Goal: Task Accomplishment & Management: Manage account settings

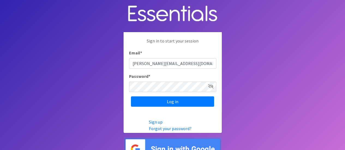
type input "rachel@bottomsup.life"
click at [210, 86] on icon at bounding box center [210, 86] width 5 height 4
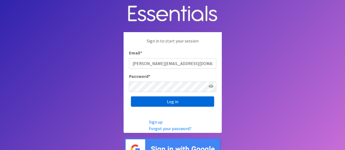
click at [183, 104] on input "Log in" at bounding box center [172, 101] width 83 height 10
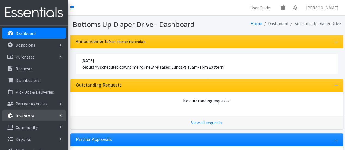
click at [46, 117] on link "Inventory" at bounding box center [34, 115] width 64 height 11
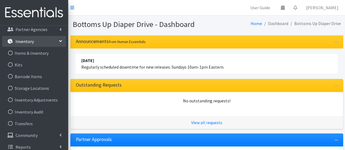
scroll to position [79, 0]
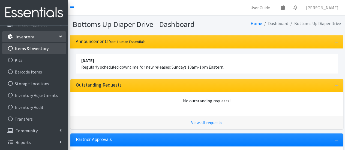
click at [49, 47] on link "Items & Inventory" at bounding box center [34, 48] width 64 height 11
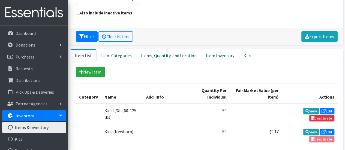
scroll to position [62, 0]
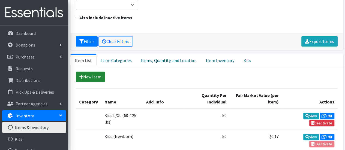
click at [86, 74] on link "New Item" at bounding box center [90, 77] width 29 height 10
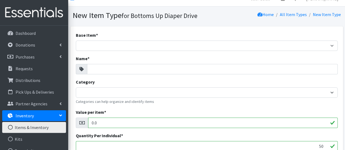
scroll to position [8, 0]
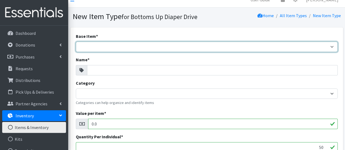
click at [92, 46] on select "Adult Briefs (Large/X-Large) Adult Briefs (Medium/Large) Adult Briefs (Small/Me…" at bounding box center [207, 47] width 262 height 10
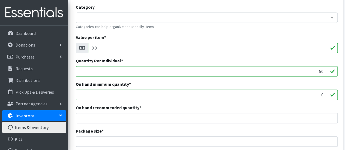
scroll to position [0, 0]
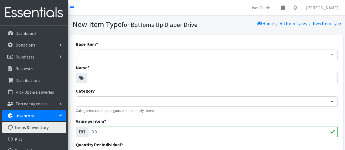
click at [82, 77] on icon at bounding box center [81, 78] width 4 height 4
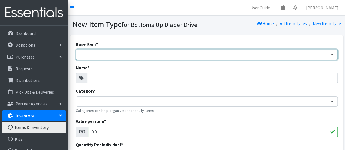
click at [92, 52] on select "Adult Briefs (Large/X-Large) Adult Briefs (Medium/Large) Adult Briefs (Small/Me…" at bounding box center [207, 55] width 262 height 10
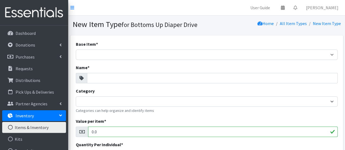
click at [146, 30] on section "New Item Type for Bottoms Up Diaper Drive Home All Item Types New Item Type" at bounding box center [206, 26] width 277 height 20
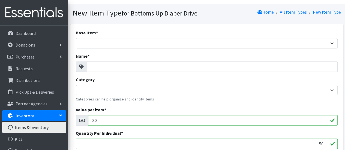
scroll to position [11, 0]
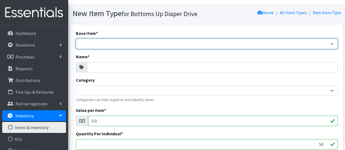
click at [136, 43] on select "Adult Briefs (Large/X-Large) Adult Briefs (Medium/Large) Adult Briefs (Small/Me…" at bounding box center [207, 44] width 262 height 10
select select "k_size4"
click at [76, 39] on select "Adult Briefs (Large/X-Large) Adult Briefs (Medium/Large) Adult Briefs (Small/Me…" at bounding box center [207, 44] width 262 height 10
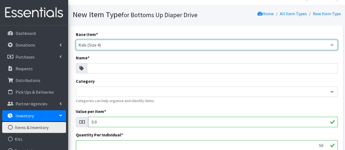
scroll to position [9, 0]
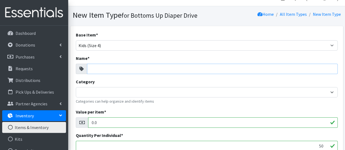
click at [112, 68] on input "Name *" at bounding box center [212, 69] width 250 height 10
type input "Tippy Toes Baby Diaper"
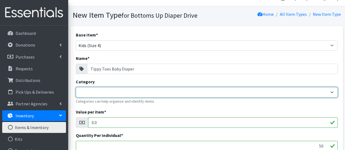
click at [118, 93] on select "Category" at bounding box center [207, 92] width 262 height 10
click at [336, 91] on select "Category" at bounding box center [207, 92] width 262 height 10
click at [331, 91] on select "Category" at bounding box center [207, 92] width 262 height 10
click at [322, 92] on select "Category" at bounding box center [207, 92] width 262 height 10
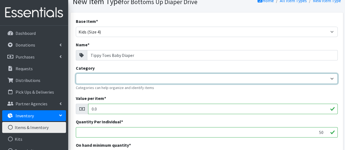
scroll to position [52, 0]
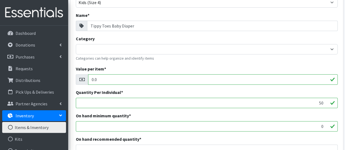
click at [195, 103] on input "50" at bounding box center [207, 103] width 262 height 10
click at [325, 105] on input "-1" at bounding box center [207, 103] width 262 height 10
type input "-2"
click at [325, 105] on input "-2" at bounding box center [207, 103] width 262 height 10
type input "92"
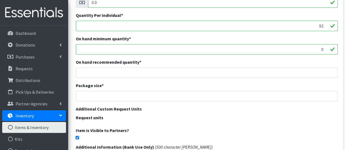
scroll to position [130, 0]
click at [181, 94] on input "number" at bounding box center [207, 96] width 262 height 10
type input "92"
drag, startPoint x: 318, startPoint y: 28, endPoint x: 327, endPoint y: 27, distance: 9.1
click at [327, 27] on input "92" at bounding box center [207, 25] width 262 height 10
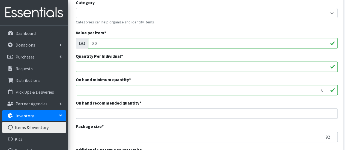
scroll to position [0, 0]
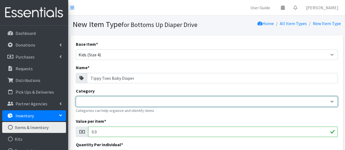
click at [333, 101] on select "Category" at bounding box center [207, 101] width 262 height 10
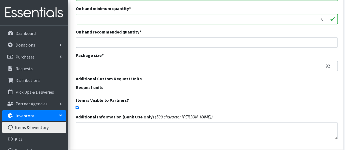
scroll to position [199, 0]
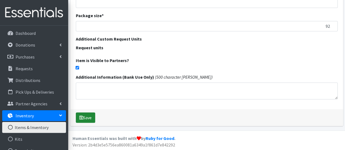
click at [86, 115] on button "Save" at bounding box center [85, 118] width 19 height 10
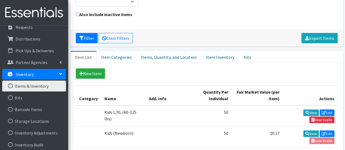
scroll to position [79, 0]
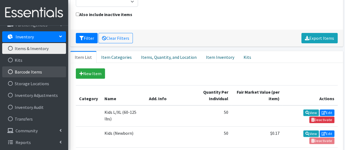
click at [38, 72] on link "Barcode Items" at bounding box center [34, 71] width 64 height 11
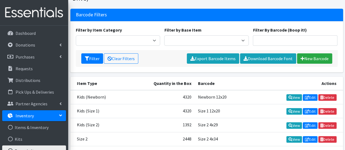
scroll to position [42, 0]
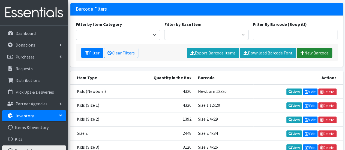
click at [314, 52] on link "New Barcode" at bounding box center [314, 53] width 35 height 10
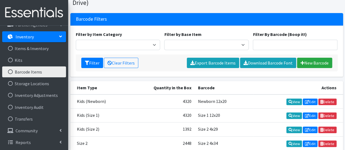
scroll to position [0, 0]
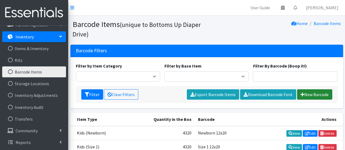
click at [306, 95] on link "New Barcode" at bounding box center [314, 94] width 35 height 10
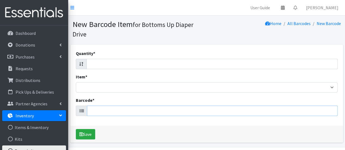
click at [279, 111] on input "Barcode *" at bounding box center [212, 111] width 250 height 10
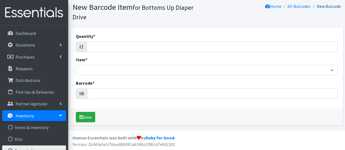
click at [337, 7] on link "New Barcode" at bounding box center [328, 6] width 24 height 5
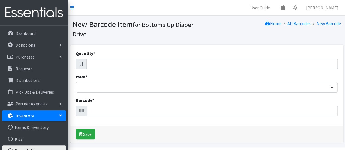
scroll to position [17, 0]
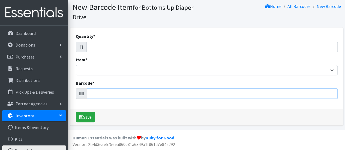
click at [175, 97] on input "Barcode *" at bounding box center [212, 94] width 250 height 10
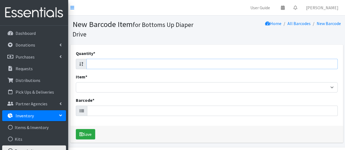
click at [169, 64] on input "Quantity *" at bounding box center [211, 64] width 251 height 10
type input "92"
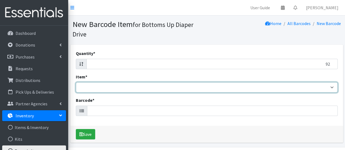
click at [153, 87] on select "Kids L/XL (60-125 lbs) Kids (Newborn) Kids (Preemie) Kids Pull-Ups Kids Pull-Up…" at bounding box center [207, 87] width 262 height 10
select select "4753"
click at [76, 82] on select "Kids L/XL (60-125 lbs) Kids (Newborn) Kids (Preemie) Kids Pull-Ups Kids Pull-Up…" at bounding box center [207, 87] width 262 height 10
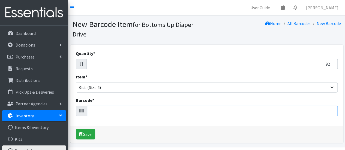
click at [128, 114] on input "Barcode *" at bounding box center [212, 111] width 250 height 10
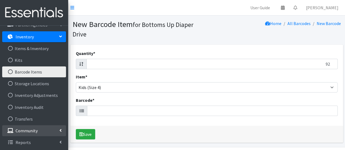
click at [55, 131] on link "Community" at bounding box center [34, 130] width 64 height 11
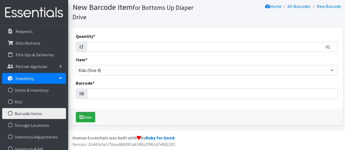
scroll to position [35, 0]
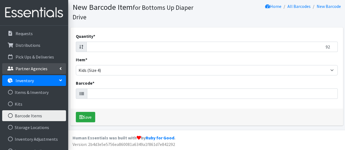
click at [39, 68] on p "Partner Agencies" at bounding box center [32, 68] width 32 height 5
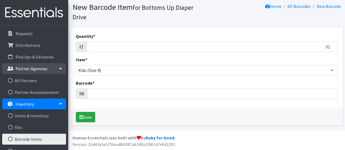
scroll to position [0, 0]
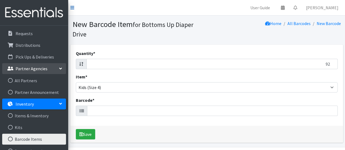
click at [72, 6] on icon at bounding box center [72, 7] width 4 height 4
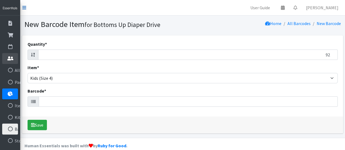
click at [72, 6] on nav "User Guide 0 Pick-ups remaining this week View Calendar 0 Requests 0 Partner Ag…" at bounding box center [182, 8] width 325 height 16
click at [24, 7] on icon at bounding box center [24, 7] width 4 height 4
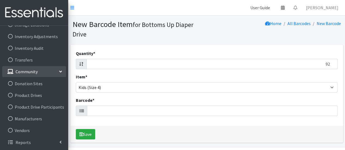
click at [274, 5] on link "User Guide" at bounding box center [260, 7] width 28 height 11
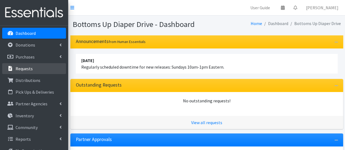
scroll to position [86, 0]
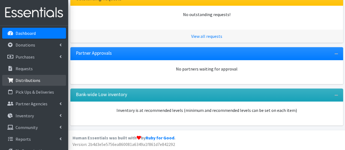
click at [48, 86] on link "Distributions" at bounding box center [34, 80] width 64 height 11
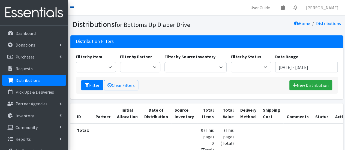
click at [73, 5] on link at bounding box center [72, 7] width 4 height 7
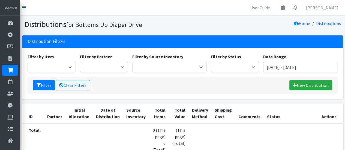
click at [73, 5] on nav "User Guide 0 Pick-ups remaining this week View Calendar 0 Requests 0 Partner Ag…" at bounding box center [182, 8] width 325 height 16
click at [26, 7] on icon at bounding box center [24, 7] width 4 height 4
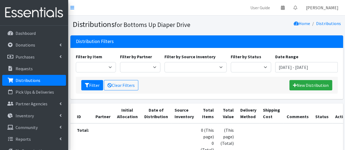
click at [330, 7] on link "[PERSON_NAME]" at bounding box center [321, 7] width 41 height 11
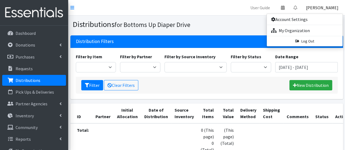
click at [240, 22] on div "Home Distributions" at bounding box center [275, 25] width 136 height 10
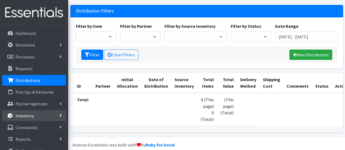
scroll to position [48, 0]
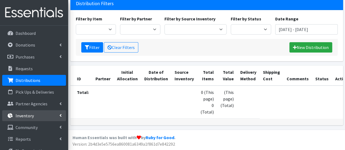
click at [31, 117] on p "Inventory" at bounding box center [25, 115] width 18 height 5
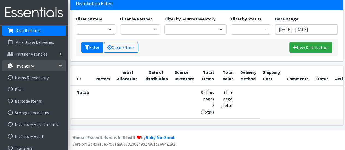
scroll to position [50, 0]
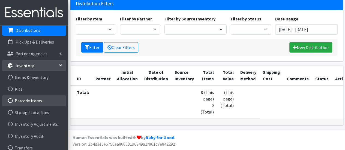
click at [40, 101] on link "Barcode Items" at bounding box center [34, 100] width 64 height 11
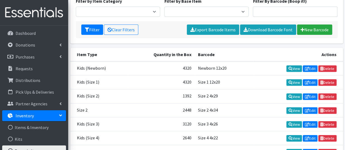
scroll to position [64, 0]
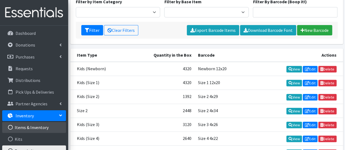
click at [29, 129] on link "Items & Inventory" at bounding box center [34, 127] width 64 height 11
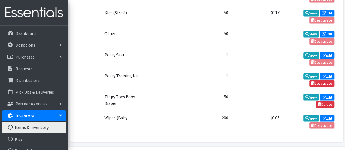
scroll to position [396, 0]
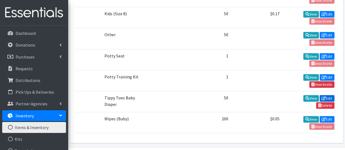
click at [331, 95] on link "Edit" at bounding box center [326, 98] width 15 height 7
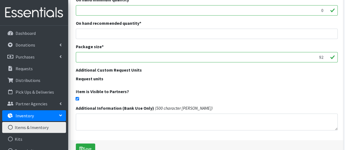
scroll to position [79, 0]
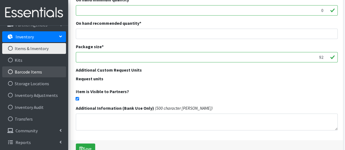
click at [38, 70] on link "Barcode Items" at bounding box center [34, 71] width 64 height 11
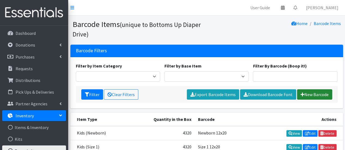
click at [305, 92] on link "New Barcode" at bounding box center [314, 94] width 35 height 10
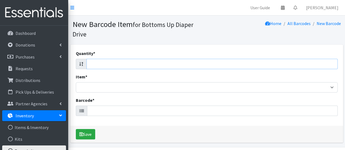
click at [178, 65] on input "Quantity *" at bounding box center [211, 64] width 251 height 10
type input "1"
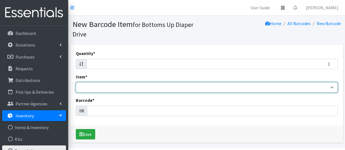
click at [136, 86] on select "Kids L/XL (60-125 lbs) Kids (Newborn) Kids (Preemie) Kids Pull-Ups Kids Pull-Up…" at bounding box center [207, 87] width 262 height 10
select select "15576"
click at [76, 82] on select "Kids L/XL (60-125 lbs) Kids (Newborn) Kids (Preemie) Kids Pull-Ups Kids Pull-Up…" at bounding box center [207, 87] width 262 height 10
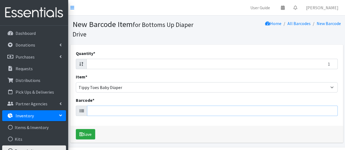
click at [107, 112] on input "Barcode *" at bounding box center [212, 111] width 250 height 10
type input "3680046222"
click at [84, 132] on button "Save" at bounding box center [85, 134] width 19 height 10
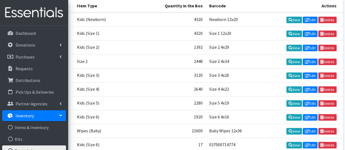
scroll to position [168, 0]
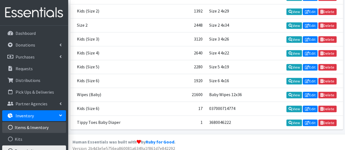
click at [49, 128] on link "Items & Inventory" at bounding box center [34, 127] width 64 height 11
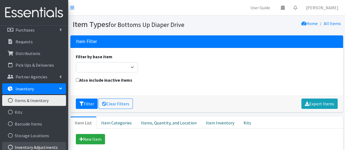
scroll to position [77, 0]
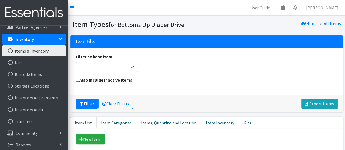
click at [35, 92] on ul "Items & Inventory Kits Barcode Items Storage Locations Inventory Adjustments In…" at bounding box center [34, 86] width 64 height 81
click at [34, 98] on link "Inventory Adjustments" at bounding box center [34, 97] width 64 height 11
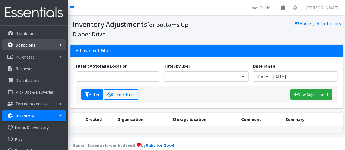
click at [31, 44] on p "Donations" at bounding box center [26, 44] width 20 height 5
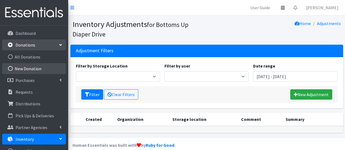
click at [30, 67] on link "New Donation" at bounding box center [34, 68] width 64 height 11
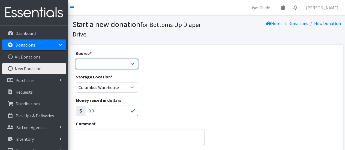
click at [85, 66] on select "Product Drive Manufacturer Donation Site Misc. Donation" at bounding box center [107, 64] width 62 height 10
select select "Product Drive"
click at [76, 59] on select "Product Drive Manufacturer Donation Site Misc. Donation" at bounding box center [107, 64] width 62 height 10
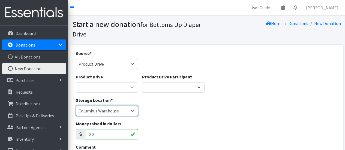
click at [110, 115] on select "CA - WALNUT ST Chillicothe Warehouse Columbus Warehouse Defiance Warehouse Lanc…" at bounding box center [107, 111] width 62 height 10
select select "132"
click at [76, 106] on select "CA - WALNUT ST Chillicothe Warehouse Columbus Warehouse Defiance Warehouse Lanc…" at bounding box center [107, 111] width 62 height 10
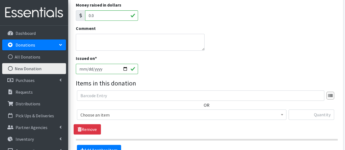
scroll to position [119, 0]
click at [109, 95] on input "text" at bounding box center [200, 95] width 247 height 10
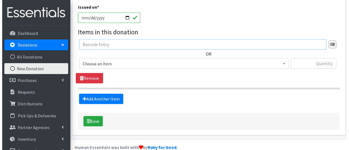
scroll to position [171, 0]
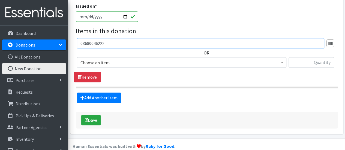
type input "036800462229"
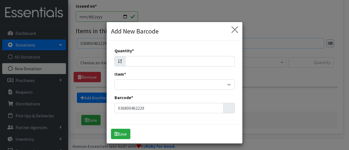
type input "036800462229"
click at [170, 60] on input "Quantity *" at bounding box center [180, 61] width 110 height 10
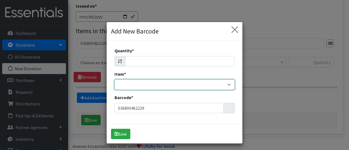
click at [157, 83] on select "Kids L/XL (60-125 lbs) Kids (Newborn) Kids (Preemie) Kids Pull-Ups Kids (Size 1…" at bounding box center [174, 85] width 120 height 10
select select "15576"
click at [114, 80] on select "Kids L/XL (60-125 lbs) Kids (Newborn) Kids (Preemie) Kids Pull-Ups Kids (Size 1…" at bounding box center [174, 85] width 120 height 10
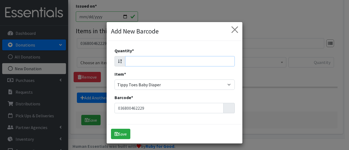
click at [158, 60] on input "Quantity *" at bounding box center [180, 61] width 110 height 10
type input "1"
click at [123, 130] on button "Save" at bounding box center [120, 134] width 19 height 10
select select
select select "15576"
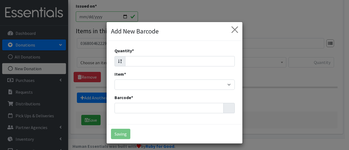
type input "1"
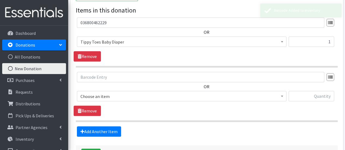
scroll to position [191, 0]
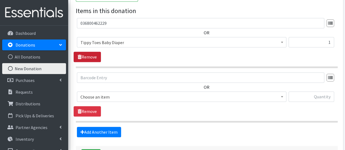
click at [87, 55] on link "Remove" at bounding box center [87, 57] width 27 height 10
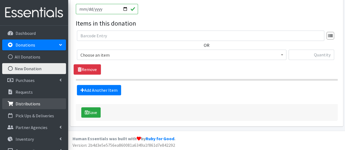
scroll to position [20, 0]
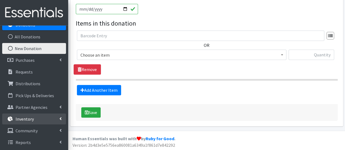
click at [36, 116] on link "Inventory" at bounding box center [34, 119] width 64 height 11
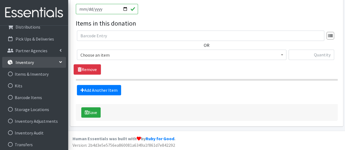
scroll to position [77, 0]
click at [36, 116] on link "Inventory Adjustments" at bounding box center [34, 120] width 64 height 11
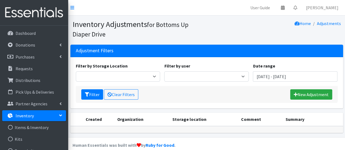
scroll to position [7, 0]
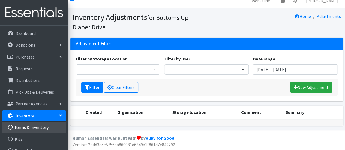
click at [31, 131] on link "Items & Inventory" at bounding box center [34, 127] width 64 height 11
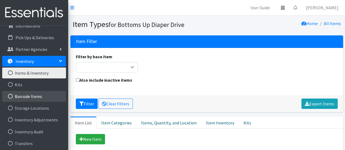
scroll to position [79, 0]
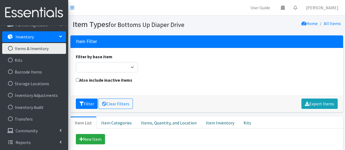
click at [48, 50] on link "Items & Inventory" at bounding box center [34, 48] width 64 height 11
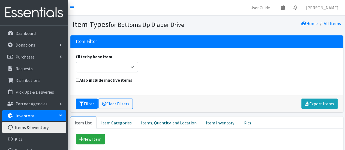
click at [52, 115] on link "Inventory" at bounding box center [34, 115] width 64 height 11
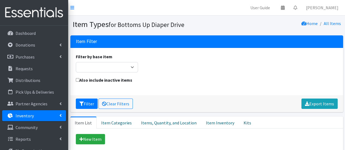
click at [52, 115] on link "Inventory" at bounding box center [34, 115] width 64 height 11
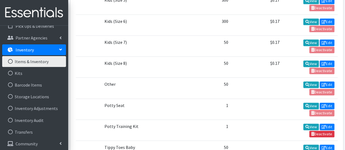
scroll to position [402, 0]
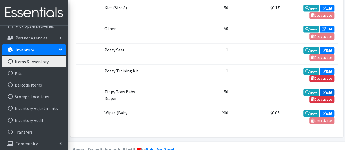
click at [325, 90] on icon at bounding box center [323, 92] width 4 height 4
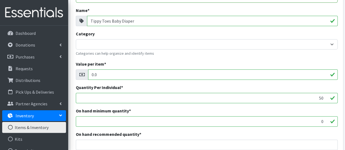
scroll to position [57, 0]
drag, startPoint x: 322, startPoint y: 97, endPoint x: 298, endPoint y: 97, distance: 24.0
click at [298, 97] on input "50" at bounding box center [207, 98] width 262 height 10
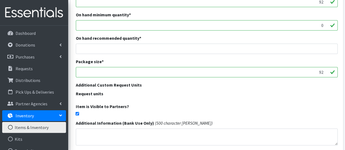
scroll to position [199, 0]
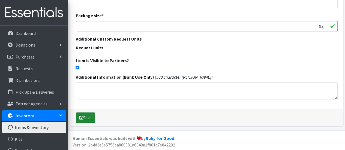
type input "92"
click at [89, 113] on button "Save" at bounding box center [85, 118] width 19 height 10
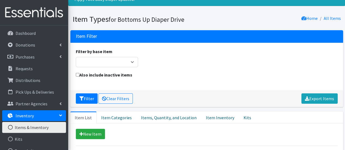
scroll to position [24, 0]
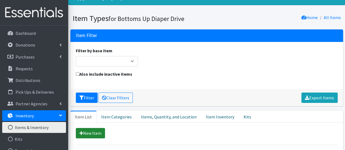
click at [97, 135] on link "New Item" at bounding box center [90, 133] width 29 height 10
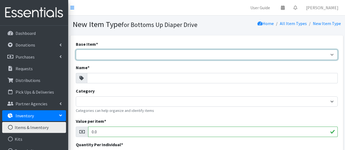
click at [131, 55] on select "Adult Briefs (Large/X-Large) Adult Briefs (Medium/Large) Adult Briefs (Small/Me…" at bounding box center [207, 55] width 262 height 10
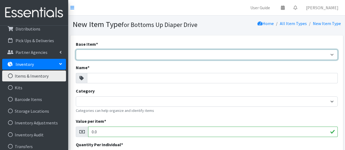
scroll to position [52, 0]
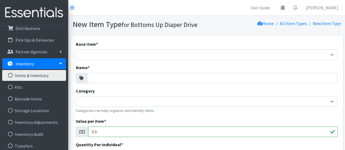
click at [46, 61] on link "Inventory" at bounding box center [34, 63] width 64 height 11
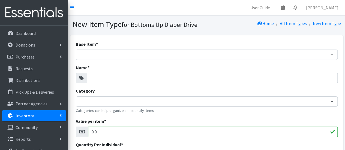
scroll to position [0, 0]
click at [44, 120] on link "Inventory" at bounding box center [34, 115] width 64 height 11
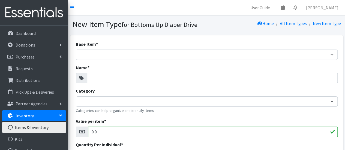
click at [43, 128] on link "Items & Inventory" at bounding box center [34, 127] width 64 height 11
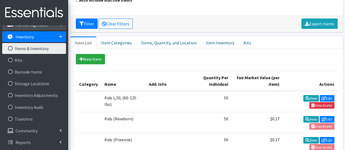
scroll to position [97, 0]
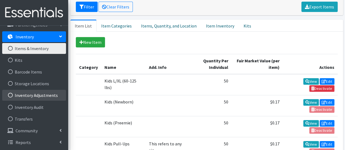
click at [49, 95] on link "Inventory Adjustments" at bounding box center [34, 95] width 64 height 11
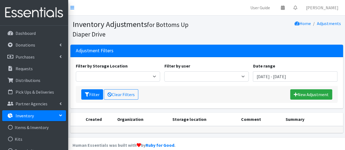
scroll to position [7, 0]
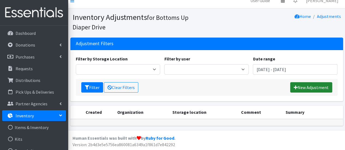
click at [305, 86] on link "New Adjustment" at bounding box center [311, 87] width 42 height 10
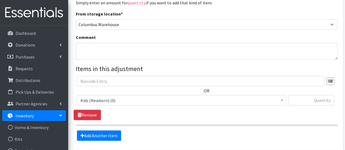
scroll to position [74, 0]
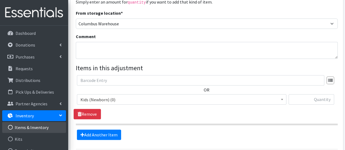
click at [46, 128] on link "Items & Inventory" at bounding box center [34, 127] width 64 height 11
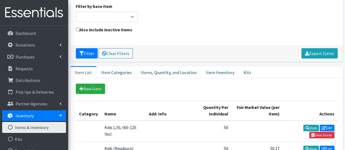
scroll to position [82, 0]
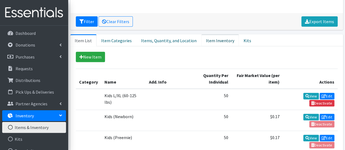
click at [219, 43] on link "Item Inventory" at bounding box center [220, 40] width 38 height 12
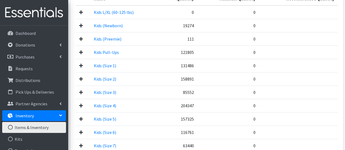
scroll to position [63, 0]
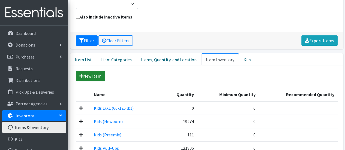
click at [94, 77] on link "New Item" at bounding box center [90, 76] width 29 height 10
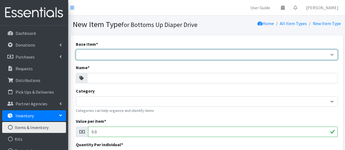
click at [96, 54] on select "Adult Briefs (Large/X-Large) Adult Briefs (Medium/Large) Adult Briefs (Small/Me…" at bounding box center [207, 55] width 262 height 10
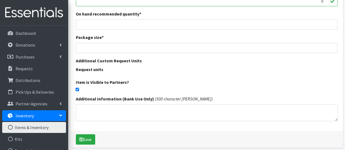
scroll to position [199, 0]
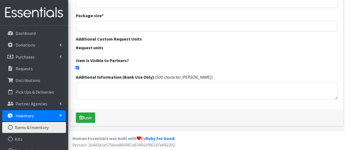
click at [55, 128] on link "Items & Inventory" at bounding box center [34, 127] width 64 height 11
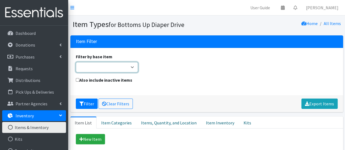
click at [131, 66] on select "Adult Briefs (Large/X-Large) Adult Briefs (Medium/Large) Adult Briefs (Small/Me…" at bounding box center [107, 67] width 62 height 10
click at [191, 65] on div "Filter by base item Adult Briefs (Large/X-Large) Adult Briefs (Medium/Large) Ad…" at bounding box center [207, 64] width 266 height 23
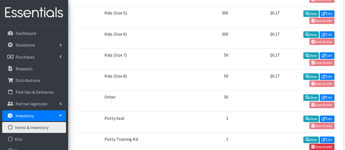
scroll to position [381, 0]
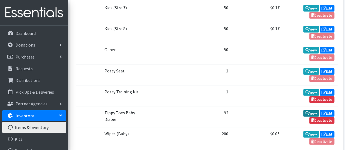
click at [310, 110] on link "View" at bounding box center [311, 113] width 16 height 7
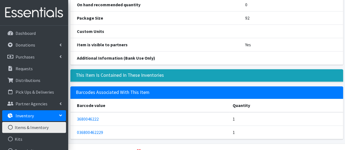
scroll to position [130, 0]
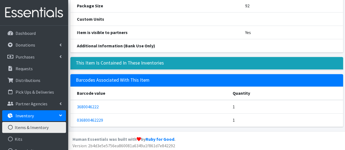
click at [107, 119] on td "036800462229" at bounding box center [149, 119] width 159 height 13
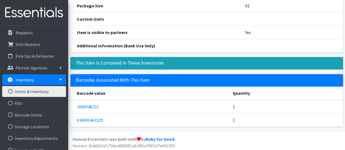
scroll to position [40, 0]
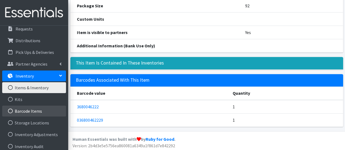
click at [44, 112] on link "Barcode Items" at bounding box center [34, 111] width 64 height 11
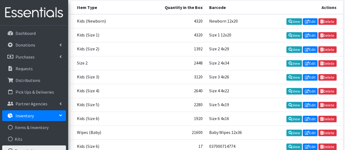
scroll to position [164, 0]
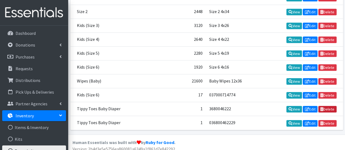
click at [328, 106] on link "Delete" at bounding box center [327, 109] width 18 height 7
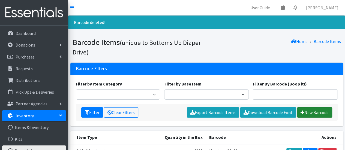
click at [314, 112] on link "New Barcode" at bounding box center [314, 112] width 35 height 10
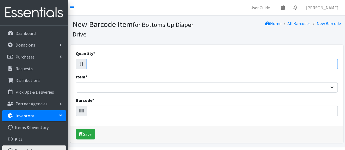
click at [216, 65] on input "Quantity *" at bounding box center [211, 64] width 251 height 10
type input "126"
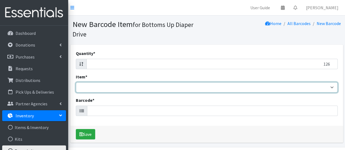
click at [271, 86] on select "Kids L/XL (60-125 lbs) Kids (Newborn) Kids (Preemie) Kids Pull-Ups Kids Pull-Up…" at bounding box center [207, 87] width 262 height 10
select select "4756"
click at [76, 82] on select "Kids L/XL (60-125 lbs) Kids (Newborn) Kids (Preemie) Kids Pull-Ups Kids Pull-Up…" at bounding box center [207, 87] width 262 height 10
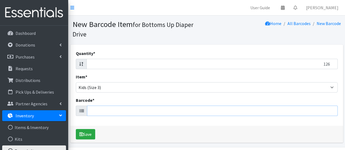
click at [183, 113] on input "Barcode *" at bounding box center [212, 111] width 250 height 10
type input "041260021176"
click at [76, 129] on button "Save" at bounding box center [85, 134] width 19 height 10
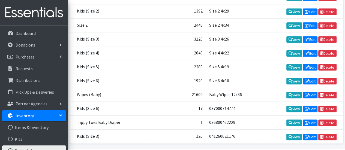
scroll to position [181, 0]
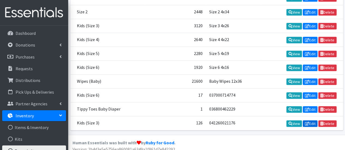
click at [308, 122] on icon at bounding box center [306, 124] width 4 height 4
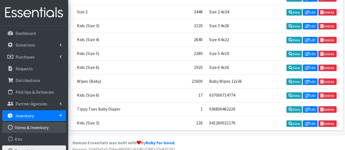
click at [58, 126] on link "Items & Inventory" at bounding box center [34, 127] width 64 height 11
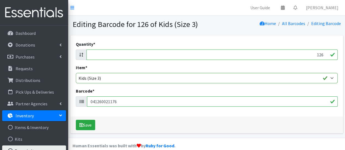
scroll to position [8, 0]
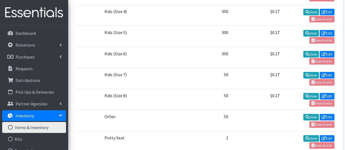
scroll to position [402, 0]
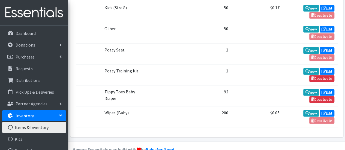
click at [49, 114] on link "Inventory" at bounding box center [34, 115] width 64 height 11
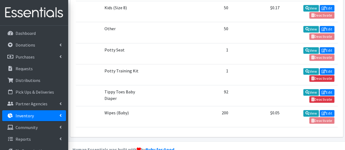
click at [49, 114] on link "Inventory" at bounding box center [34, 115] width 64 height 11
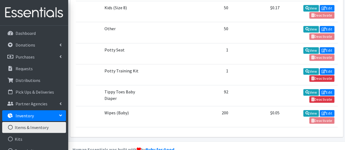
click at [49, 114] on link "Inventory" at bounding box center [34, 115] width 64 height 11
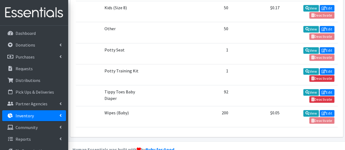
click at [49, 114] on link "Inventory" at bounding box center [34, 115] width 64 height 11
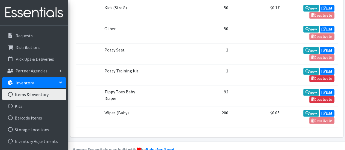
scroll to position [33, 0]
click at [46, 95] on link "Items & Inventory" at bounding box center [34, 94] width 64 height 11
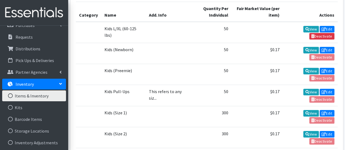
scroll to position [32, 0]
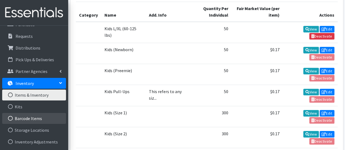
click at [56, 116] on link "Barcode Items" at bounding box center [34, 118] width 64 height 11
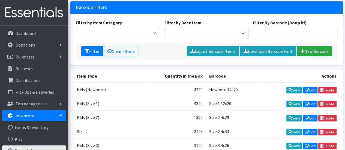
scroll to position [43, 0]
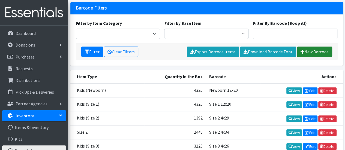
click at [322, 52] on link "New Barcode" at bounding box center [314, 52] width 35 height 10
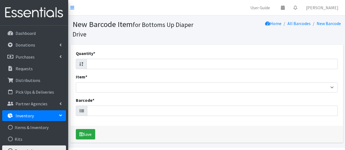
scroll to position [17, 0]
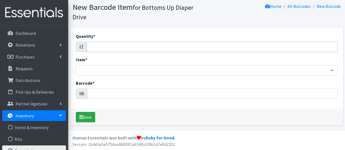
click at [156, 47] on input "Quantity *" at bounding box center [211, 47] width 251 height 10
click at [265, 37] on div "Quantity *" at bounding box center [207, 42] width 262 height 19
click at [260, 47] on input "Quantity *" at bounding box center [211, 47] width 251 height 10
type input "200"
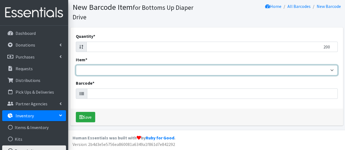
click at [233, 69] on select "Kids L/XL (60-125 lbs) Kids (Newborn) Kids (Preemie) Kids Pull-Ups Kids Pull-Up…" at bounding box center [207, 70] width 262 height 10
select select "4751"
click at [76, 65] on select "Kids L/XL (60-125 lbs) Kids (Newborn) Kids (Preemie) Kids Pull-Ups Kids Pull-Up…" at bounding box center [207, 70] width 262 height 10
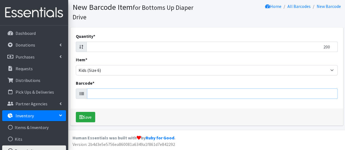
click at [146, 97] on input "Barcode *" at bounding box center [212, 94] width 250 height 10
type input "10090891952172"
click at [76, 112] on button "Save" at bounding box center [85, 117] width 19 height 10
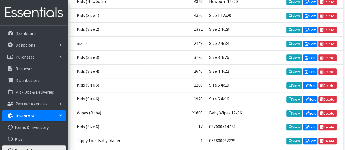
scroll to position [195, 0]
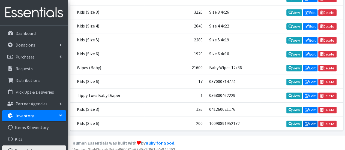
click at [312, 121] on link "Edit" at bounding box center [309, 124] width 15 height 7
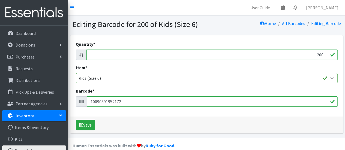
scroll to position [8, 0]
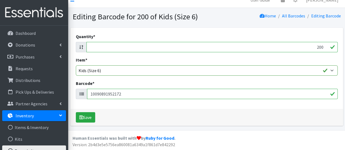
click at [31, 117] on p "Inventory" at bounding box center [25, 115] width 18 height 5
click at [34, 117] on link "Inventory" at bounding box center [34, 115] width 64 height 11
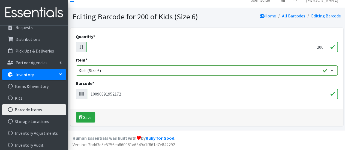
scroll to position [42, 0]
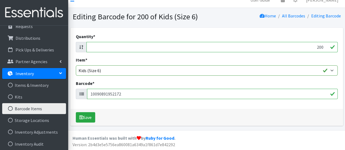
click at [34, 107] on link "Barcode Items" at bounding box center [34, 108] width 64 height 11
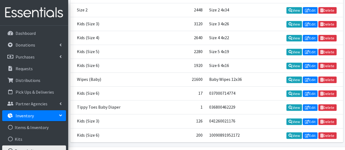
scroll to position [166, 0]
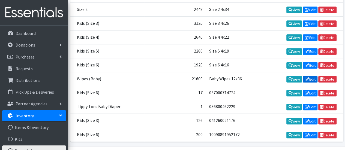
click at [311, 76] on link "Edit" at bounding box center [309, 79] width 15 height 7
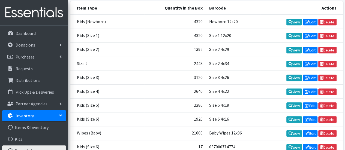
scroll to position [84, 0]
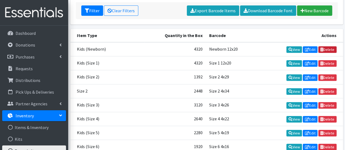
click at [328, 49] on link "Delete" at bounding box center [327, 49] width 18 height 7
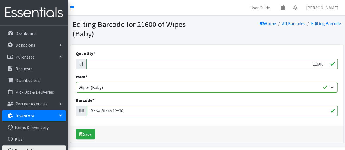
drag, startPoint x: 308, startPoint y: 66, endPoint x: 334, endPoint y: 63, distance: 26.3
click at [334, 63] on input "21600" at bounding box center [211, 64] width 251 height 10
click at [91, 134] on button "Save" at bounding box center [85, 134] width 19 height 10
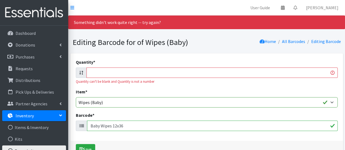
click at [137, 91] on div "Item * Kids L/XL (60-125 lbs) Kids (Newborn) Kids (Preemie) Kids Pull-Ups Kids …" at bounding box center [207, 98] width 262 height 19
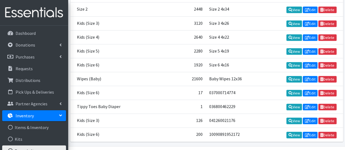
scroll to position [181, 0]
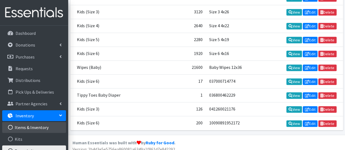
click at [44, 128] on link "Items & Inventory" at bounding box center [34, 127] width 64 height 11
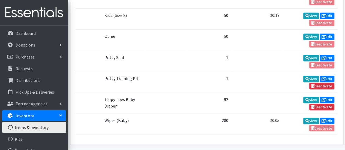
scroll to position [402, 0]
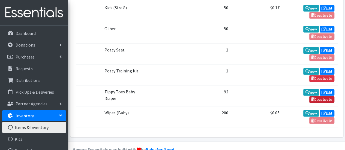
click at [323, 96] on link "Deactivate" at bounding box center [321, 99] width 25 height 7
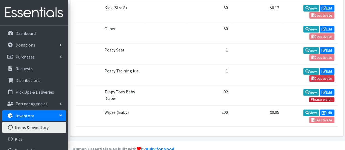
scroll to position [401, 0]
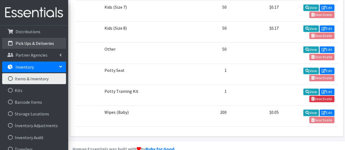
scroll to position [79, 0]
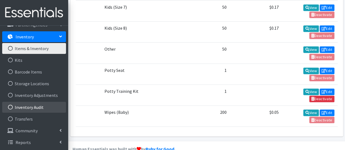
click at [45, 103] on link "Inventory Audit" at bounding box center [34, 107] width 64 height 11
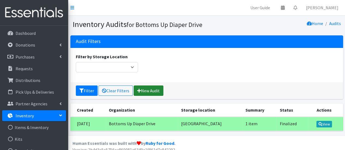
scroll to position [5, 0]
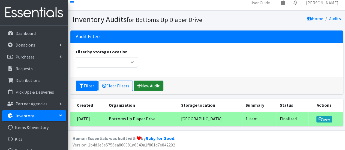
click at [152, 81] on link "New Audit" at bounding box center [149, 86] width 30 height 10
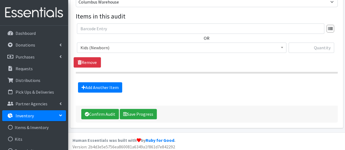
click at [31, 116] on p "Inventory" at bounding box center [25, 115] width 18 height 5
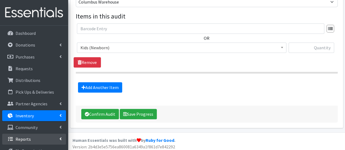
click at [29, 140] on p "Reports" at bounding box center [23, 139] width 15 height 5
click at [60, 139] on icon at bounding box center [60, 139] width 4 height 2
click at [63, 141] on link "Reports" at bounding box center [34, 139] width 64 height 11
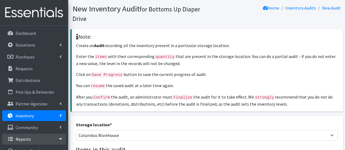
scroll to position [4, 0]
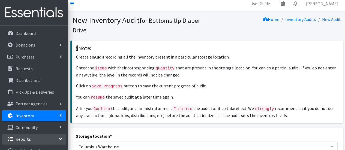
click at [190, 102] on div "Note: Create an Audit recording all the inventory present in a particular stora…" at bounding box center [206, 82] width 273 height 82
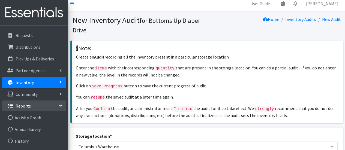
scroll to position [34, 0]
click at [58, 83] on link "Inventory" at bounding box center [34, 82] width 64 height 11
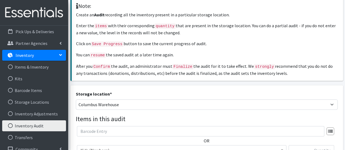
scroll to position [47, 0]
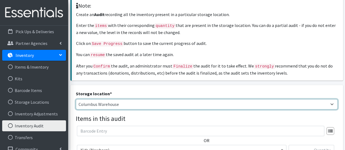
click at [119, 101] on select "Columbus Warehouse Lancaster Warehouse Scioto County Warehouse Chillicothe Ware…" at bounding box center [207, 104] width 262 height 10
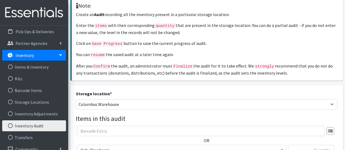
click at [99, 114] on legend "Items in this audit" at bounding box center [207, 119] width 262 height 10
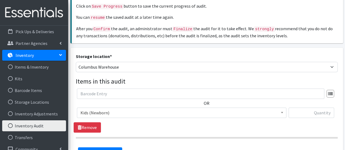
scroll to position [86, 0]
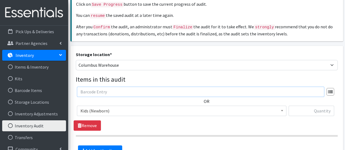
click at [100, 88] on input "text" at bounding box center [200, 92] width 247 height 10
click at [111, 109] on span "Kids (Newborn)" at bounding box center [181, 111] width 202 height 8
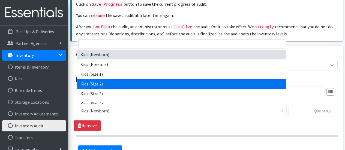
select select "4769"
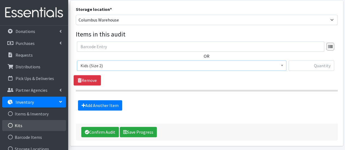
scroll to position [13, 0]
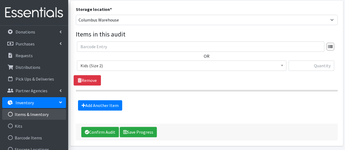
click at [47, 113] on link "Items & Inventory" at bounding box center [34, 114] width 64 height 11
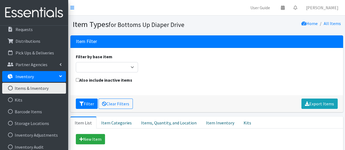
scroll to position [40, 0]
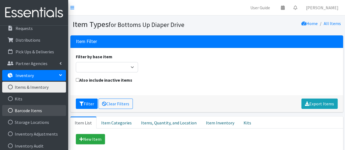
click at [41, 111] on link "Barcode Items" at bounding box center [34, 110] width 64 height 11
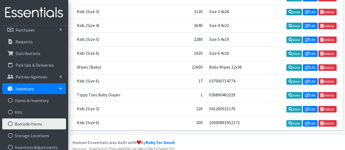
scroll to position [27, 0]
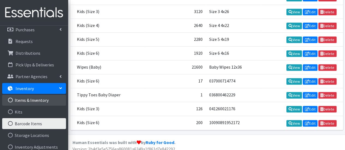
click at [41, 101] on link "Items & Inventory" at bounding box center [34, 100] width 64 height 11
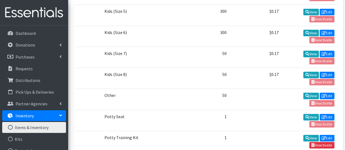
scroll to position [382, 0]
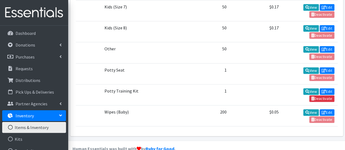
click at [44, 130] on link "Items & Inventory" at bounding box center [34, 127] width 64 height 11
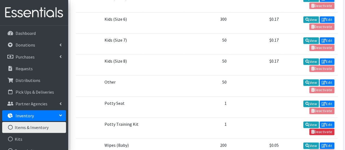
scroll to position [382, 0]
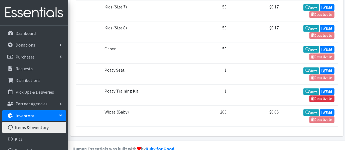
click at [51, 114] on link "Inventory" at bounding box center [34, 115] width 64 height 11
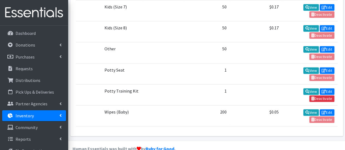
click at [51, 114] on link "Inventory" at bounding box center [34, 115] width 64 height 11
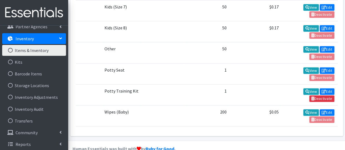
scroll to position [77, 0]
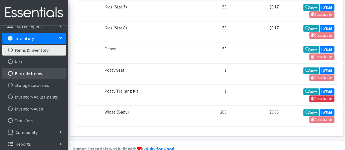
click at [39, 72] on link "Barcode Items" at bounding box center [34, 73] width 64 height 11
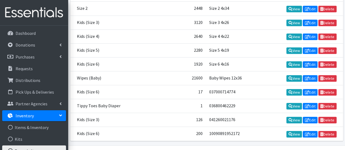
scroll to position [164, 0]
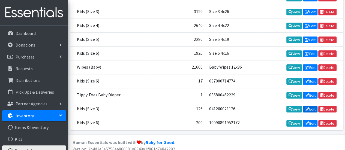
click at [312, 106] on link "Edit" at bounding box center [309, 109] width 15 height 7
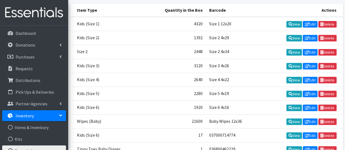
scroll to position [108, 0]
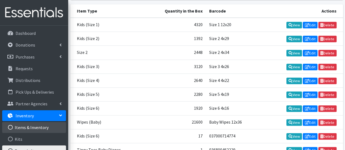
click at [47, 124] on link "Items & Inventory" at bounding box center [34, 127] width 64 height 11
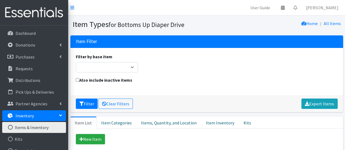
click at [58, 118] on link "Inventory" at bounding box center [34, 115] width 64 height 11
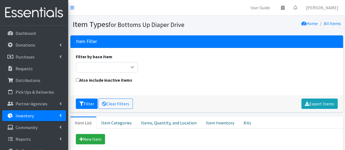
click at [62, 116] on link "Inventory" at bounding box center [34, 115] width 64 height 11
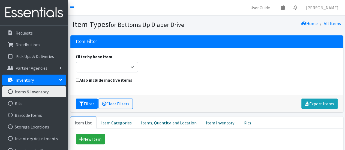
scroll to position [37, 0]
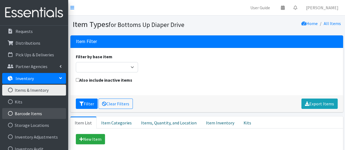
click at [58, 115] on link "Barcode Items" at bounding box center [34, 113] width 64 height 11
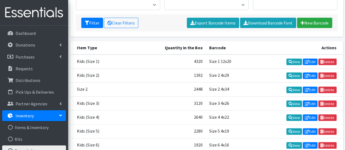
scroll to position [71, 0]
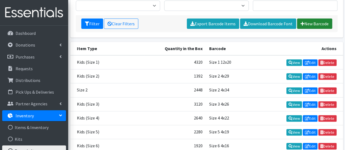
click at [322, 25] on link "New Barcode" at bounding box center [314, 24] width 35 height 10
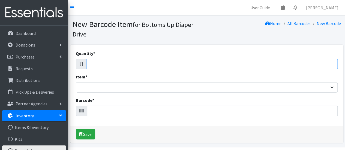
click at [314, 61] on input "Quantity *" at bounding box center [211, 64] width 251 height 10
type input "22"
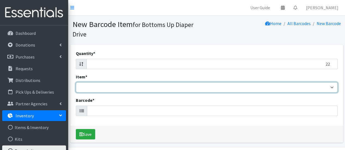
click at [310, 90] on select "Kids L/XL (60-125 lbs) Kids (Newborn) Kids (Preemie) Kids Pull-Ups Kids Pull-Up…" at bounding box center [207, 87] width 262 height 10
select select "4753"
click at [76, 82] on select "Kids L/XL (60-125 lbs) Kids (Newborn) Kids (Preemie) Kids Pull-Ups Kids Pull-Up…" at bounding box center [207, 87] width 262 height 10
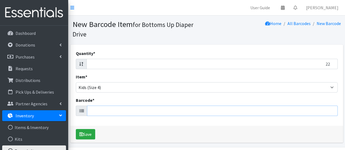
click at [167, 110] on input "Barcode *" at bounding box center [212, 111] width 250 height 10
type input "036000496796"
click at [76, 129] on button "Save" at bounding box center [85, 134] width 19 height 10
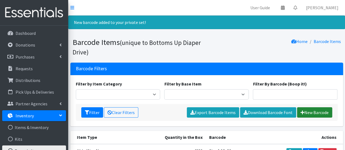
click at [307, 112] on link "New Barcode" at bounding box center [314, 112] width 35 height 10
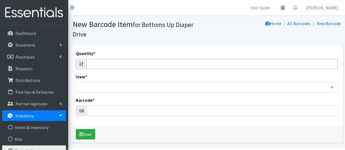
click at [278, 65] on input "Quantity *" at bounding box center [211, 64] width 251 height 10
type input "19"
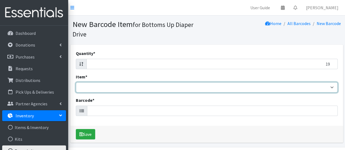
click at [239, 89] on select "Kids L/XL (60-125 lbs) Kids (Newborn) Kids (Preemie) Kids Pull-Ups Kids Pull-Up…" at bounding box center [207, 87] width 262 height 10
select select "4760"
click at [76, 82] on select "Kids L/XL (60-125 lbs) Kids (Newborn) Kids (Preemie) Kids Pull-Ups Kids Pull-Up…" at bounding box center [207, 87] width 262 height 10
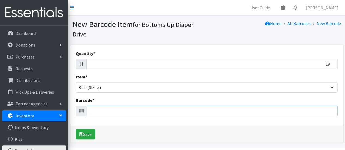
click at [148, 114] on input "Barcode *" at bounding box center [212, 111] width 250 height 10
type input "036000496802"
click at [76, 129] on button "Save" at bounding box center [85, 134] width 19 height 10
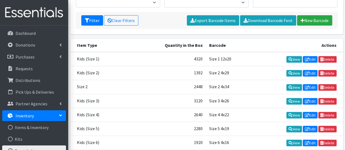
scroll to position [91, 0]
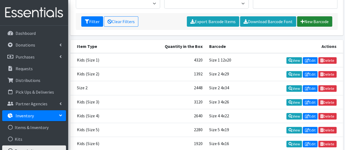
click at [307, 23] on link "New Barcode" at bounding box center [314, 21] width 35 height 10
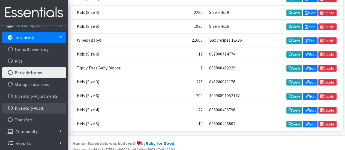
scroll to position [78, 0]
click at [48, 106] on link "Inventory Audit" at bounding box center [34, 107] width 64 height 11
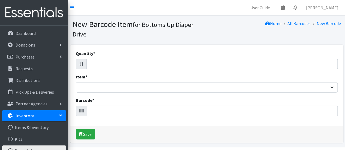
click at [59, 116] on icon at bounding box center [60, 115] width 4 height 2
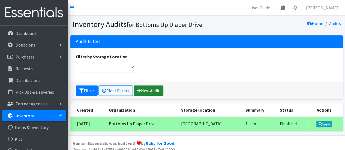
click at [136, 91] on link "New Audit" at bounding box center [149, 91] width 30 height 10
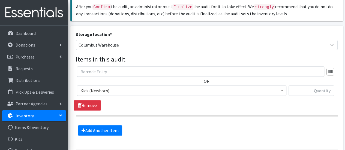
scroll to position [106, 0]
click at [135, 68] on input "text" at bounding box center [200, 71] width 247 height 10
type input "036000496802"
select select "4760"
type input "19"
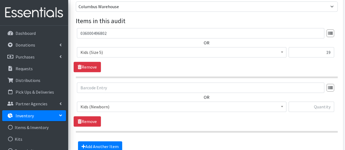
scroll to position [137, 0]
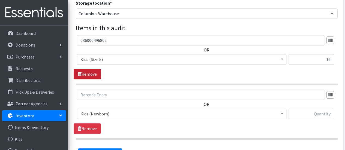
click at [89, 71] on link "Remove" at bounding box center [87, 74] width 27 height 10
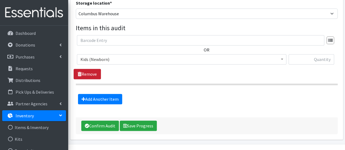
click at [89, 71] on link "Remove" at bounding box center [87, 74] width 27 height 10
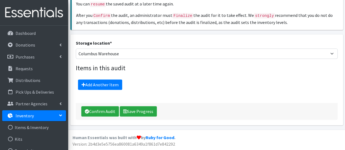
scroll to position [95, 0]
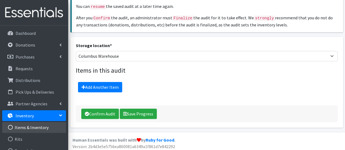
click at [28, 127] on link "Items & Inventory" at bounding box center [34, 127] width 64 height 11
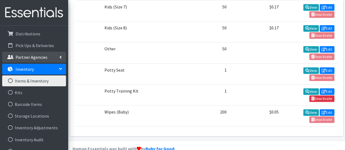
scroll to position [47, 0]
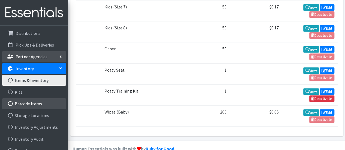
click at [29, 107] on link "Barcode Items" at bounding box center [34, 103] width 64 height 11
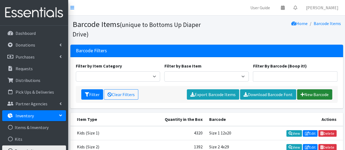
click at [317, 96] on link "New Barcode" at bounding box center [314, 94] width 35 height 10
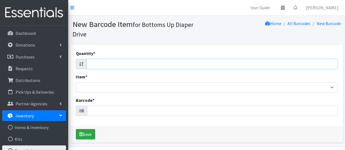
click at [292, 60] on input "Quantity *" at bounding box center [211, 64] width 251 height 10
click at [292, 60] on input "96" at bounding box center [211, 64] width 251 height 10
type input "96"
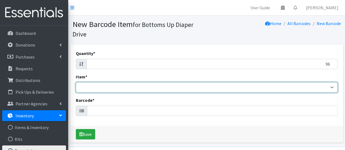
click at [253, 89] on select "Kids L/XL (60-125 lbs) Kids (Newborn) Kids (Preemie) Kids Pull-Ups Kids Pull-Up…" at bounding box center [207, 87] width 262 height 10
click at [76, 82] on select "Kids L/XL (60-125 lbs) Kids (Newborn) Kids (Preemie) Kids Pull-Ups Kids Pull-Up…" at bounding box center [207, 87] width 262 height 10
select select "15432"
click at [76, 82] on select "Kids L/XL (60-125 lbs) Kids (Newborn) Kids (Preemie) Kids Pull-Ups Kids Pull-Up…" at bounding box center [207, 87] width 262 height 10
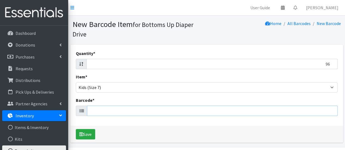
click at [169, 113] on input "Barcode *" at bounding box center [212, 111] width 250 height 10
type input "036000546187"
click at [76, 129] on button "Save" at bounding box center [85, 134] width 19 height 10
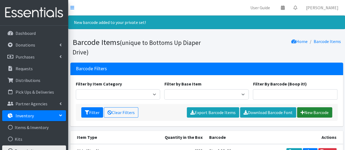
drag, startPoint x: 305, startPoint y: 110, endPoint x: 316, endPoint y: 112, distance: 10.7
drag, startPoint x: 316, startPoint y: 112, endPoint x: 319, endPoint y: 113, distance: 3.0
click at [318, 112] on link "New Barcode" at bounding box center [314, 112] width 35 height 10
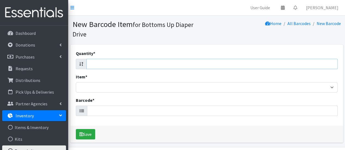
click at [167, 64] on input "Quantity *" at bounding box center [211, 64] width 251 height 10
type input "44"
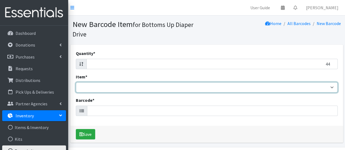
click at [154, 85] on select "Kids L/XL (60-125 lbs) Kids (Newborn) Kids (Preemie) Kids Pull-Ups Kids Pull-Up…" at bounding box center [207, 87] width 262 height 10
select select "15432"
click at [76, 82] on select "Kids L/XL (60-125 lbs) Kids (Newborn) Kids (Preemie) Kids Pull-Ups Kids Pull-Up…" at bounding box center [207, 87] width 262 height 10
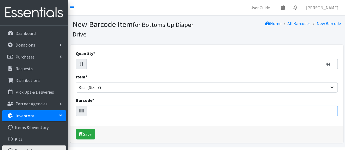
click at [127, 110] on input "Barcode *" at bounding box center [212, 111] width 250 height 10
type input "037000715436"
click at [76, 129] on button "Save" at bounding box center [85, 134] width 19 height 10
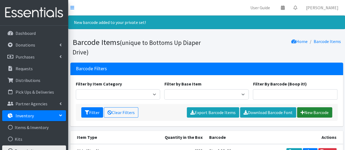
drag, startPoint x: 309, startPoint y: 116, endPoint x: 315, endPoint y: 110, distance: 8.5
click at [315, 110] on link "New Barcode" at bounding box center [314, 112] width 35 height 10
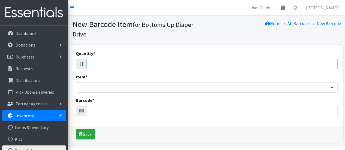
click at [203, 65] on input "Quantity *" at bounding box center [211, 64] width 251 height 10
type input "92"
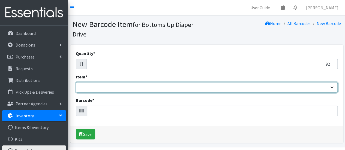
click at [197, 84] on select "Kids L/XL (60-125 lbs) Kids (Newborn) Kids (Preemie) Kids Pull-Ups Kids Pull-Up…" at bounding box center [207, 87] width 262 height 10
select select "4753"
click at [76, 82] on select "Kids L/XL (60-125 lbs) Kids (Newborn) Kids (Preemie) Kids Pull-Ups Kids Pull-Up…" at bounding box center [207, 87] width 262 height 10
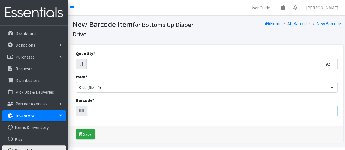
click at [153, 111] on input "Barcode *" at bounding box center [212, 111] width 250 height 10
type input "037000862246"
click at [76, 129] on button "Save" at bounding box center [85, 134] width 19 height 10
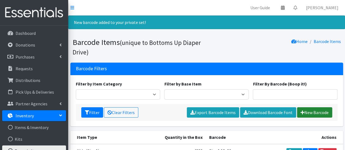
click at [319, 115] on link "New Barcode" at bounding box center [314, 112] width 35 height 10
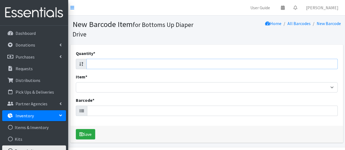
click at [280, 63] on input "Quantity *" at bounding box center [211, 64] width 251 height 10
type input "88"
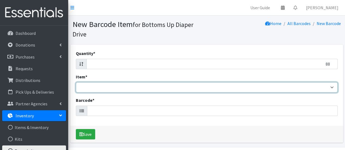
click at [331, 88] on select "Kids L/XL (60-125 lbs) Kids (Newborn) Kids (Preemie) Kids Pull-Ups Kids Pull-Up…" at bounding box center [207, 87] width 262 height 10
select select "4756"
click at [76, 82] on select "Kids L/XL (60-125 lbs) Kids (Newborn) Kids (Preemie) Kids Pull-Ups Kids Pull-Up…" at bounding box center [207, 87] width 262 height 10
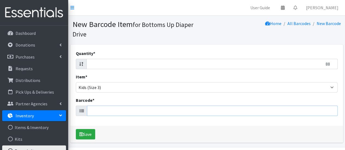
click at [98, 109] on input "Barcode *" at bounding box center [212, 111] width 250 height 10
type input "00036000546477"
click at [76, 129] on button "Save" at bounding box center [85, 134] width 19 height 10
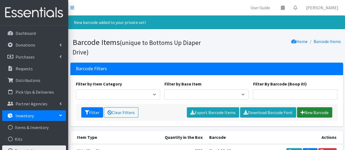
click at [306, 111] on link "New Barcode" at bounding box center [314, 112] width 35 height 10
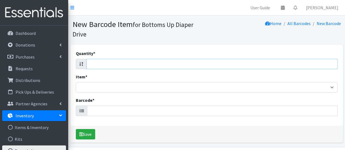
drag, startPoint x: 198, startPoint y: 65, endPoint x: 216, endPoint y: 60, distance: 18.4
click at [216, 60] on input "Quantity *" at bounding box center [211, 64] width 251 height 10
type input "198"
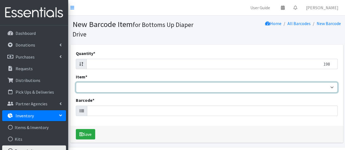
click at [332, 87] on select "Kids L/XL (60-125 lbs) Kids (Newborn) Kids (Preemie) Kids Pull-Ups Kids Pull-Up…" at bounding box center [207, 87] width 262 height 10
select select "4753"
click at [76, 82] on select "Kids L/XL (60-125 lbs) Kids (Newborn) Kids (Preemie) Kids Pull-Ups Kids Pull-Up…" at bounding box center [207, 87] width 262 height 10
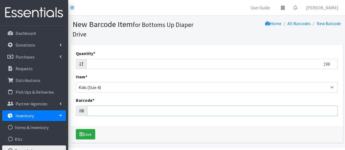
click at [157, 113] on input "Barcode *" at bounding box center [212, 111] width 250 height 10
type input "096619062478"
click at [76, 129] on button "Save" at bounding box center [85, 134] width 19 height 10
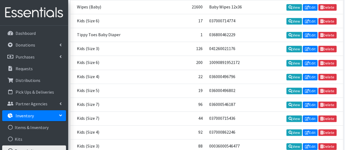
scroll to position [276, 0]
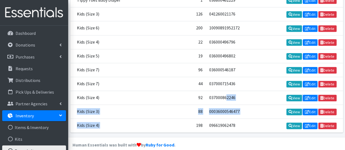
drag, startPoint x: 0, startPoint y: 0, endPoint x: 226, endPoint y: 87, distance: 241.7
click at [226, 87] on tbody "Kids (Size 1) 4320 Size 1 12x20 View Edit Delete Kids (Size 2) 1392 Size 2 4x29…" at bounding box center [206, 0] width 273 height 265
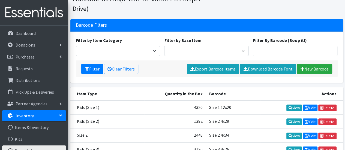
scroll to position [0, 0]
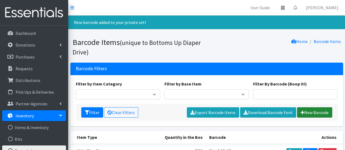
click at [317, 111] on link "New Barcode" at bounding box center [314, 112] width 35 height 10
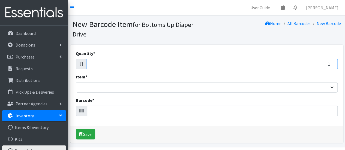
type input "1"
click at [333, 61] on input "1" at bounding box center [211, 64] width 251 height 10
type input "88"
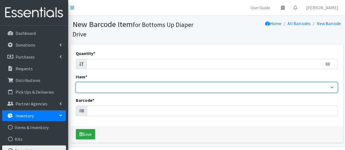
click at [333, 87] on select "Kids L/XL (60-125 lbs) Kids (Newborn) Kids (Preemie) Kids Pull-Ups Kids Pull-Up…" at bounding box center [207, 87] width 262 height 10
click at [76, 82] on select "Kids L/XL (60-125 lbs) Kids (Newborn) Kids (Preemie) Kids Pull-Ups Kids Pull-Up…" at bounding box center [207, 87] width 262 height 10
click at [330, 87] on select "Kids L/XL (60-125 lbs) Kids (Newborn) Kids (Preemie) Kids Pull-Ups Kids Pull-Up…" at bounding box center [207, 87] width 262 height 10
select select "4756"
click at [76, 82] on select "Kids L/XL (60-125 lbs) Kids (Newborn) Kids (Preemie) Kids Pull-Ups Kids Pull-Up…" at bounding box center [207, 87] width 262 height 10
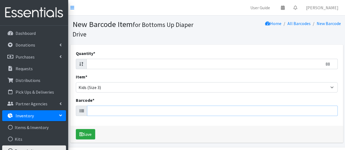
click at [124, 109] on input "Barcode *" at bounding box center [212, 111] width 250 height 10
type input "036000546477"
click at [76, 129] on button "Save" at bounding box center [85, 134] width 19 height 10
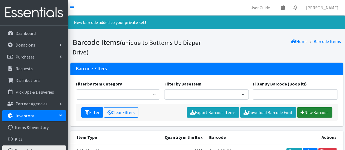
click at [307, 113] on link "New Barcode" at bounding box center [314, 112] width 35 height 10
click at [323, 112] on link "New Barcode" at bounding box center [314, 112] width 35 height 10
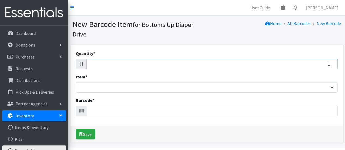
type input "1"
click at [333, 64] on input "1" at bounding box center [211, 64] width 251 height 10
type input "200"
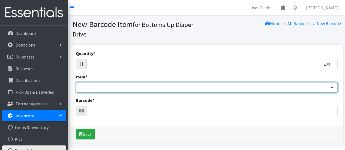
click at [331, 86] on select "Kids L/XL (60-125 lbs) Kids (Newborn) Kids (Preemie) Kids Pull-Ups Kids Pull-Up…" at bounding box center [207, 87] width 262 height 10
select select "4751"
click at [76, 82] on select "Kids L/XL (60-125 lbs) Kids (Newborn) Kids (Preemie) Kids Pull-Ups Kids Pull-Up…" at bounding box center [207, 87] width 262 height 10
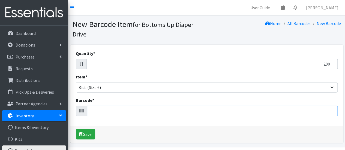
click at [278, 112] on input "Barcode *" at bounding box center [212, 111] width 250 height 10
type input "10090891952172"
click at [76, 129] on button "Save" at bounding box center [85, 134] width 19 height 10
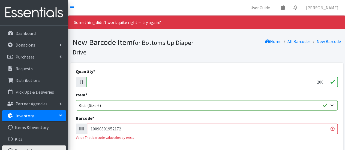
click at [284, 127] on input "10090891952172" at bounding box center [212, 129] width 250 height 10
type input "1"
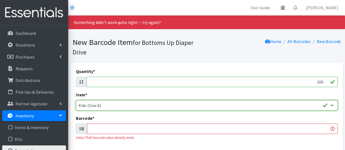
drag, startPoint x: 330, startPoint y: 105, endPoint x: 316, endPoint y: 98, distance: 15.0
click at [316, 98] on div "Item * Kids L/XL (60-125 lbs) Kids (Newborn) Kids (Preemie) Kids Pull-Ups Kids …" at bounding box center [207, 101] width 262 height 19
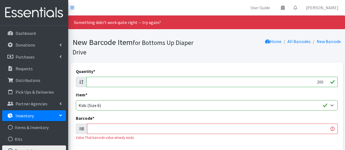
click at [260, 111] on div "Quantity * 200 Item * Kids L/XL (60-125 lbs) Kids (Newborn) Kids (Preemie) Kids…" at bounding box center [206, 106] width 273 height 87
click at [335, 42] on link "New Barcode" at bounding box center [328, 41] width 24 height 5
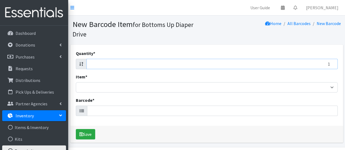
click at [330, 62] on input "1" at bounding box center [211, 64] width 251 height 10
type input "116"
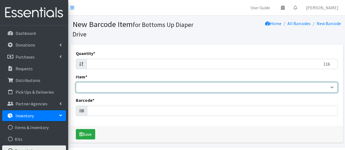
click at [330, 87] on select "Kids L/XL (60-125 lbs) Kids (Newborn) Kids (Preemie) Kids Pull-Ups Kids Pull-Up…" at bounding box center [207, 87] width 262 height 10
select select "4753"
click at [76, 82] on select "Kids L/XL (60-125 lbs) Kids (Newborn) Kids (Preemie) Kids Pull-Ups Kids Pull-Up…" at bounding box center [207, 87] width 262 height 10
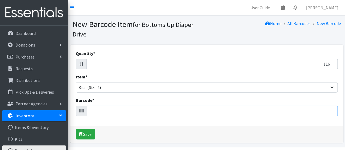
click at [207, 111] on input "Barcode *" at bounding box center [212, 111] width 250 height 10
type input "041260021183"
click at [76, 129] on button "Save" at bounding box center [85, 134] width 19 height 10
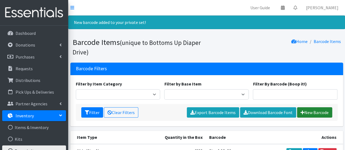
click at [308, 112] on link "New Barcode" at bounding box center [314, 112] width 35 height 10
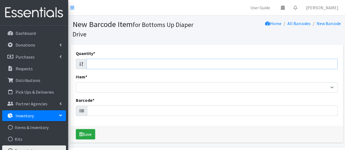
click at [251, 60] on input "Quantity *" at bounding box center [211, 64] width 251 height 10
type input "1"
click at [332, 64] on input "1" at bounding box center [211, 64] width 251 height 10
type input "76"
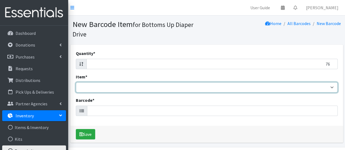
click at [331, 87] on select "Kids L/XL (60-125 lbs) Kids (Newborn) Kids (Preemie) Kids Pull-Ups Kids Pull-Up…" at bounding box center [207, 87] width 262 height 10
select select "4756"
click at [76, 82] on select "Kids L/XL (60-125 lbs) Kids (Newborn) Kids (Preemie) Kids Pull-Ups Kids Pull-Up…" at bounding box center [207, 87] width 262 height 10
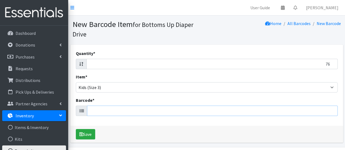
click at [209, 113] on input "Barcode *" at bounding box center [212, 111] width 250 height 10
type input "036000536201"
click at [76, 129] on button "Save" at bounding box center [85, 134] width 19 height 10
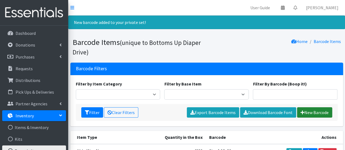
click at [312, 112] on link "New Barcode" at bounding box center [314, 112] width 35 height 10
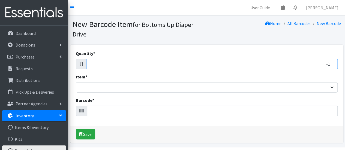
type input "-1"
click at [332, 65] on input "-1" at bounding box center [211, 64] width 251 height 10
type input "24"
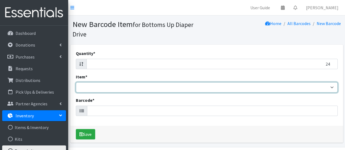
click at [330, 88] on select "Kids L/XL (60-125 lbs) Kids (Newborn) Kids (Preemie) Kids Pull-Ups Kids Pull-Up…" at bounding box center [207, 87] width 262 height 10
select select "4760"
click at [76, 82] on select "Kids L/XL (60-125 lbs) Kids (Newborn) Kids (Preemie) Kids Pull-Ups Kids Pull-Up…" at bounding box center [207, 87] width 262 height 10
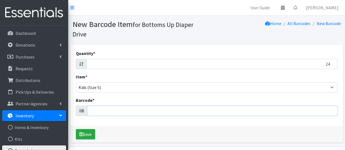
click at [212, 111] on input "Barcode *" at bounding box center [212, 111] width 250 height 10
type input "086679510163"
click at [76, 129] on button "Save" at bounding box center [85, 134] width 19 height 10
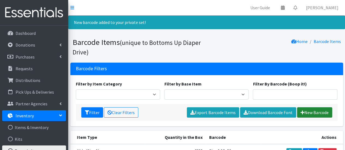
click at [310, 113] on link "New Barcode" at bounding box center [314, 112] width 35 height 10
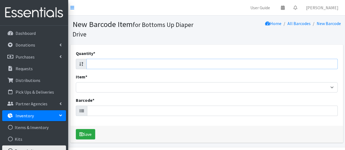
click at [312, 67] on input "Quantity *" at bounding box center [211, 64] width 251 height 10
type input "66"
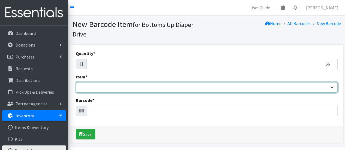
click at [330, 88] on select "Kids L/XL (60-125 lbs) Kids (Newborn) Kids (Preemie) Kids Pull-Ups Kids Pull-Up…" at bounding box center [207, 87] width 262 height 10
select select "4753"
click at [76, 82] on select "Kids L/XL (60-125 lbs) Kids (Newborn) Kids (Preemie) Kids Pull-Ups Kids Pull-Up…" at bounding box center [207, 87] width 262 height 10
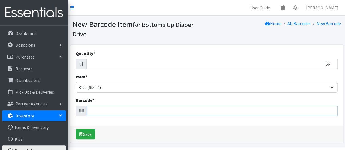
click at [280, 109] on input "Barcode *" at bounding box center [212, 111] width 250 height 10
type input "037000749684"
click at [76, 129] on button "Save" at bounding box center [85, 134] width 19 height 10
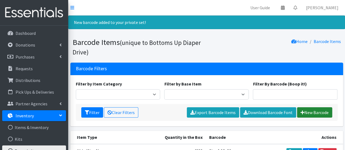
click at [306, 111] on link "New Barcode" at bounding box center [314, 112] width 35 height 10
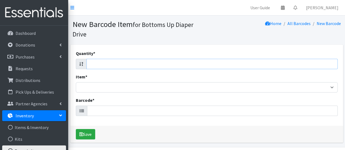
click at [326, 68] on input "Quantity *" at bounding box center [211, 64] width 251 height 10
type input "136"
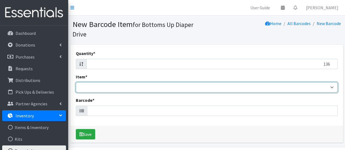
click at [332, 86] on select "Kids L/XL (60-125 lbs) Kids (Newborn) Kids (Preemie) Kids Pull-Ups Kids Pull-Up…" at bounding box center [207, 87] width 262 height 10
select select "4756"
click at [76, 82] on select "Kids L/XL (60-125 lbs) Kids (Newborn) Kids (Preemie) Kids Pull-Ups Kids Pull-Up…" at bounding box center [207, 87] width 262 height 10
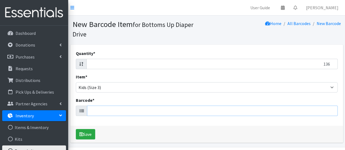
click at [157, 113] on input "Barcode *" at bounding box center [212, 111] width 250 height 10
type input "036000497564"
click at [76, 129] on button "Save" at bounding box center [85, 134] width 19 height 10
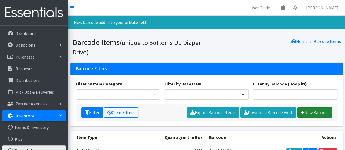
click at [307, 111] on link "New Barcode" at bounding box center [314, 112] width 35 height 10
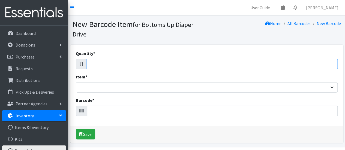
click at [326, 63] on input "Quantity *" at bounding box center [211, 64] width 251 height 10
type input "20"
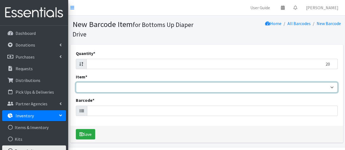
click at [330, 88] on select "Kids L/XL (60-125 lbs) Kids (Newborn) Kids (Preemie) Kids Pull-Ups Kids Pull-Up…" at bounding box center [207, 87] width 262 height 10
select select "4770"
click at [76, 82] on select "Kids L/XL (60-125 lbs) Kids (Newborn) Kids (Preemie) Kids Pull-Ups Kids Pull-Up…" at bounding box center [207, 87] width 262 height 10
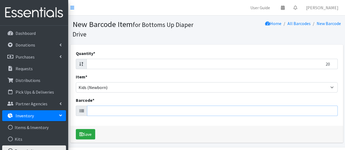
click at [140, 114] on input "Barcode *" at bounding box center [212, 111] width 250 height 10
type input "037000303749"
click at [76, 129] on button "Save" at bounding box center [85, 134] width 19 height 10
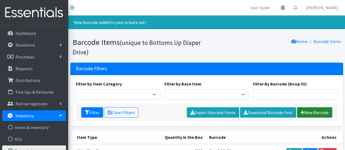
click at [307, 111] on link "New Barcode" at bounding box center [314, 112] width 35 height 10
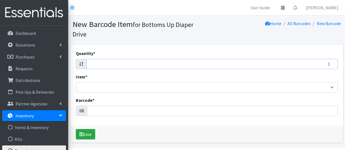
type input "1"
click at [332, 63] on input "1" at bounding box center [211, 64] width 251 height 10
type input "19"
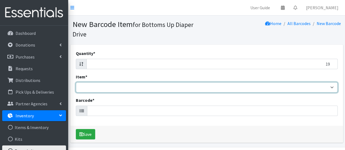
click at [331, 86] on select "Kids L/XL (60-125 lbs) Kids (Newborn) Kids (Preemie) Kids Pull-Ups Kids Pull-Up…" at bounding box center [207, 87] width 262 height 10
select select "4760"
click at [76, 82] on select "Kids L/XL (60-125 lbs) Kids (Newborn) Kids (Preemie) Kids Pull-Ups Kids Pull-Up…" at bounding box center [207, 87] width 262 height 10
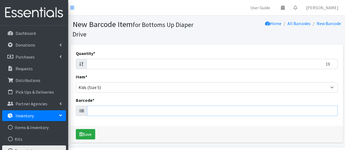
click at [289, 110] on input "Barcode *" at bounding box center [212, 111] width 250 height 10
type input "037000714576"
click at [76, 129] on button "Save" at bounding box center [85, 134] width 19 height 10
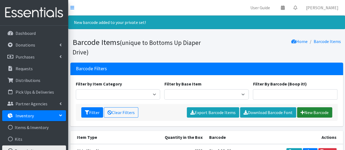
click at [317, 112] on link "New Barcode" at bounding box center [314, 112] width 35 height 10
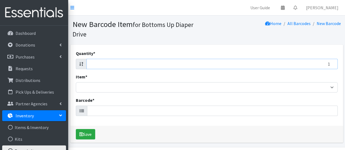
click at [331, 63] on input "1" at bounding box center [211, 64] width 251 height 10
type input "19"
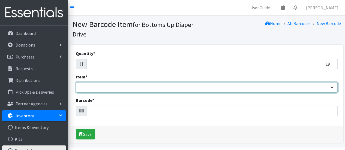
click at [332, 88] on select "Kids L/XL (60-125 lbs) Kids (Newborn) Kids (Preemie) Kids Pull-Ups Kids Pull-Up…" at bounding box center [207, 87] width 262 height 10
click at [76, 82] on select "Kids L/XL (60-125 lbs) Kids (Newborn) Kids (Preemie) Kids Pull-Ups Kids Pull-Up…" at bounding box center [207, 87] width 262 height 10
click at [332, 89] on select "Kids L/XL (60-125 lbs) Kids (Newborn) Kids (Preemie) Kids Pull-Ups Kids Pull-Up…" at bounding box center [207, 87] width 262 height 10
select select "4760"
click at [76, 82] on select "Kids L/XL (60-125 lbs) Kids (Newborn) Kids (Preemie) Kids Pull-Ups Kids Pull-Up…" at bounding box center [207, 87] width 262 height 10
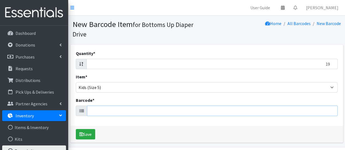
click at [143, 112] on input "Barcode *" at bounding box center [212, 111] width 250 height 10
type input "037000749592"
click at [76, 129] on button "Save" at bounding box center [85, 134] width 19 height 10
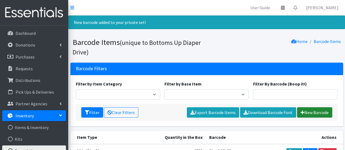
click at [315, 111] on link "New Barcode" at bounding box center [314, 112] width 35 height 10
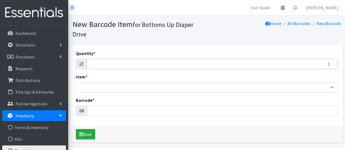
type input "1"
click at [332, 63] on input "1" at bounding box center [211, 64] width 251 height 10
type input "200"
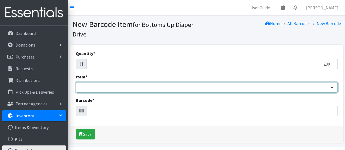
click at [330, 87] on select "Kids L/XL (60-125 lbs) Kids (Newborn) Kids (Preemie) Kids Pull-Ups Kids Pull-Up…" at bounding box center [207, 87] width 262 height 10
select select "4751"
click at [76, 82] on select "Kids L/XL (60-125 lbs) Kids (Newborn) Kids (Preemie) Kids Pull-Ups Kids Pull-Up…" at bounding box center [207, 87] width 262 height 10
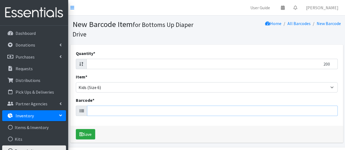
click at [244, 112] on input "Barcode *" at bounding box center [212, 111] width 250 height 10
type input "10090891952172"
click at [76, 129] on button "Save" at bounding box center [85, 134] width 19 height 10
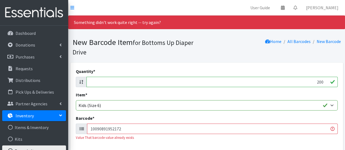
click at [192, 20] on div "Something didn't work quite right -- try again?" at bounding box center [206, 23] width 277 height 14
drag, startPoint x: 332, startPoint y: 117, endPoint x: 264, endPoint y: 128, distance: 69.4
click at [264, 128] on div "Barcode * 10090891952172 Value That barcode value already exists" at bounding box center [207, 127] width 262 height 25
click at [139, 132] on input "10090891952172" at bounding box center [212, 129] width 250 height 10
type input "1"
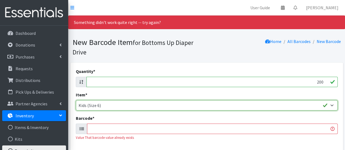
click at [164, 104] on select "Kids L/XL (60-125 lbs) Kids (Newborn) Kids (Preemie) Kids Pull-Ups Kids Pull-Up…" at bounding box center [207, 105] width 262 height 10
click at [333, 104] on select "Kids L/XL (60-125 lbs) Kids (Newborn) Kids (Preemie) Kids Pull-Ups Kids Pull-Up…" at bounding box center [207, 105] width 262 height 10
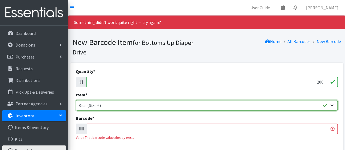
click at [333, 104] on select "Kids L/XL (60-125 lbs) Kids (Newborn) Kids (Preemie) Kids Pull-Ups Kids Pull-Up…" at bounding box center [207, 105] width 262 height 10
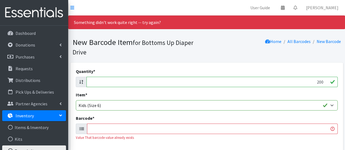
click at [322, 82] on input "200" at bounding box center [211, 82] width 251 height 10
type input "2"
type input "14"
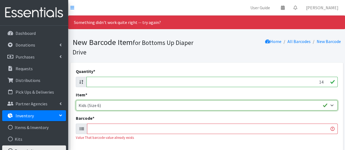
click at [326, 104] on select "Kids L/XL (60-125 lbs) Kids (Newborn) Kids (Preemie) Kids Pull-Ups Kids Pull-Up…" at bounding box center [207, 105] width 262 height 10
select select "4753"
click at [76, 100] on select "Kids L/XL (60-125 lbs) Kids (Newborn) Kids (Preemie) Kids Pull-Ups Kids Pull-Up…" at bounding box center [207, 105] width 262 height 10
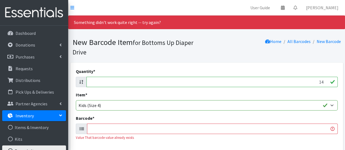
click at [302, 125] on input "Barcode *" at bounding box center [212, 129] width 250 height 10
type input "860011180937"
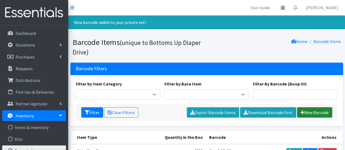
click at [313, 111] on link "New Barcode" at bounding box center [314, 112] width 35 height 10
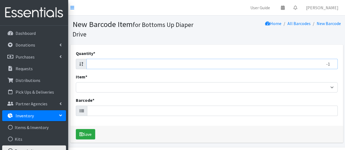
type input "-1"
click at [330, 64] on input "-1" at bounding box center [211, 64] width 251 height 10
type input "44"
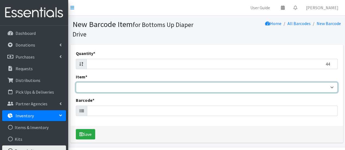
click at [330, 85] on select "Kids L/XL (60-125 lbs) Kids (Newborn) Kids (Preemie) Kids Pull-Ups Kids Pull-Up…" at bounding box center [207, 87] width 262 height 10
select select "4753"
click at [76, 82] on select "Kids L/XL (60-125 lbs) Kids (Newborn) Kids (Preemie) Kids Pull-Ups Kids Pull-Up…" at bounding box center [207, 87] width 262 height 10
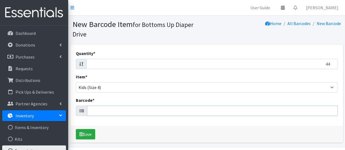
click at [303, 110] on input "Barcode *" at bounding box center [212, 111] width 250 height 10
type input "194346117758"
click at [76, 129] on button "Save" at bounding box center [85, 134] width 19 height 10
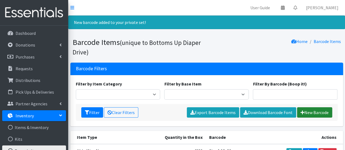
drag, startPoint x: 0, startPoint y: 0, endPoint x: 303, endPoint y: 110, distance: 322.5
click at [303, 110] on link "New Barcode" at bounding box center [314, 112] width 35 height 10
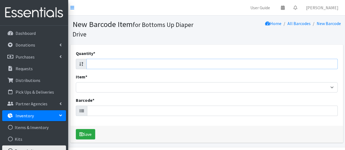
click at [334, 64] on input "Quantity *" at bounding box center [211, 64] width 251 height 10
type input "100"
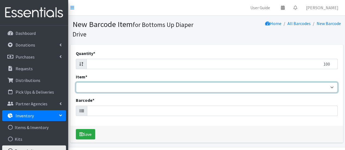
click at [332, 87] on select "Kids L/XL (60-125 lbs) Kids (Newborn) Kids (Preemie) Kids Pull-Ups Kids Pull-Up…" at bounding box center [207, 87] width 262 height 10
click at [76, 82] on select "Kids L/XL (60-125 lbs) Kids (Newborn) Kids (Preemie) Kids Pull-Ups Kids Pull-Up…" at bounding box center [207, 87] width 262 height 10
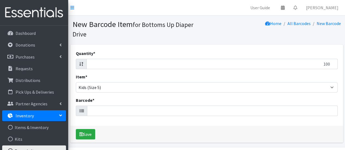
click at [329, 54] on div "Quantity * 100" at bounding box center [207, 59] width 262 height 19
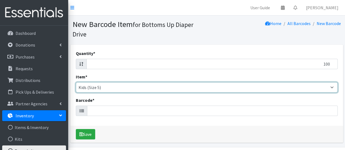
click at [330, 87] on select "Kids L/XL (60-125 lbs) Kids (Newborn) Kids (Preemie) Kids Pull-Ups Kids Pull-Up…" at bounding box center [207, 87] width 262 height 10
select select "4753"
click at [76, 82] on select "Kids L/XL (60-125 lbs) Kids (Newborn) Kids (Preemie) Kids Pull-Ups Kids Pull-Up…" at bounding box center [207, 87] width 262 height 10
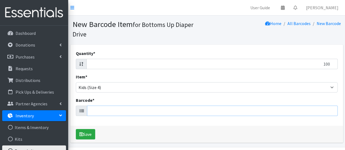
click at [240, 110] on input "Barcode *" at bounding box center [212, 111] width 250 height 10
type input "090891951772"
click at [76, 129] on button "Save" at bounding box center [85, 134] width 19 height 10
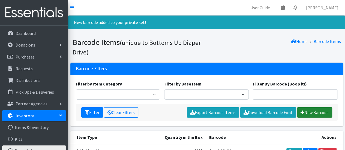
click at [316, 110] on link "New Barcode" at bounding box center [314, 112] width 35 height 10
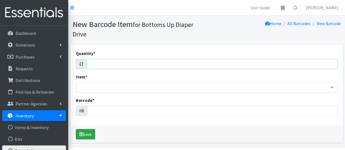
click at [318, 60] on input "Quantity *" at bounding box center [211, 64] width 251 height 10
type input "84"
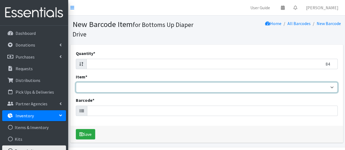
click at [329, 86] on select "Kids L/XL (60-125 lbs) Kids (Newborn) Kids (Preemie) Kids Pull-Ups Kids Pull-Up…" at bounding box center [207, 87] width 262 height 10
select select "4769"
click at [76, 82] on select "Kids L/XL (60-125 lbs) Kids (Newborn) Kids (Preemie) Kids Pull-Ups Kids Pull-Up…" at bounding box center [207, 87] width 262 height 10
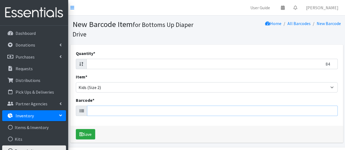
click at [240, 108] on input "Barcode *" at bounding box center [212, 111] width 250 height 10
type input "037000828792"
click at [76, 129] on button "Save" at bounding box center [85, 134] width 19 height 10
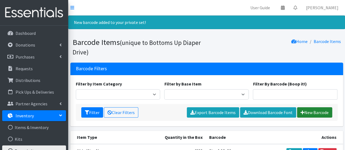
click at [314, 111] on link "New Barcode" at bounding box center [314, 112] width 35 height 10
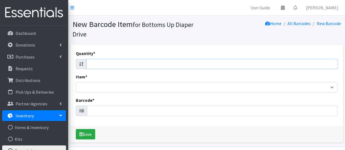
click at [323, 65] on input "Quantity *" at bounding box center [211, 64] width 251 height 10
type input "84"
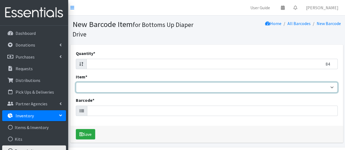
click at [331, 84] on select "Kids L/XL (60-125 lbs) Kids (Newborn) Kids (Preemie) Kids Pull-Ups Kids Pull-Up…" at bounding box center [207, 87] width 262 height 10
select select "4769"
click at [76, 82] on select "Kids L/XL (60-125 lbs) Kids (Newborn) Kids (Preemie) Kids Pull-Ups Kids Pull-Up…" at bounding box center [207, 87] width 262 height 10
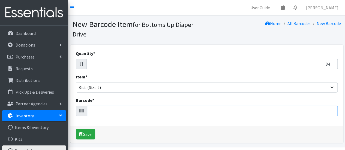
click at [275, 114] on input "Barcode *" at bounding box center [212, 111] width 250 height 10
type input "036000494990"
click at [76, 129] on button "Save" at bounding box center [85, 134] width 19 height 10
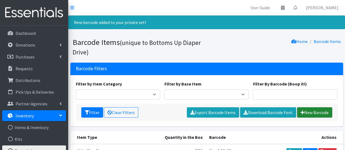
click at [311, 114] on link "New Barcode" at bounding box center [314, 112] width 35 height 10
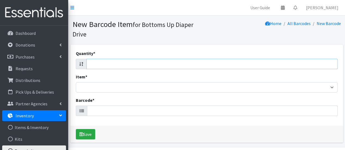
click at [311, 66] on input "Quantity *" at bounding box center [211, 64] width 251 height 10
type input "180"
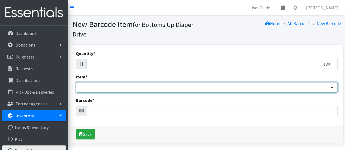
click at [332, 87] on select "Kids L/XL (60-125 lbs) Kids (Newborn) Kids (Preemie) Kids Pull-Ups Kids Pull-Up…" at bounding box center [207, 87] width 262 height 10
select select "4769"
click at [76, 82] on select "Kids L/XL (60-125 lbs) Kids (Newborn) Kids (Preemie) Kids Pull-Ups Kids Pull-Up…" at bounding box center [207, 87] width 262 height 10
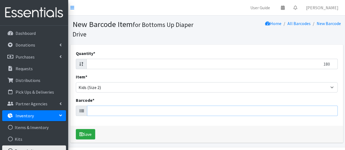
click at [270, 112] on input "Barcode *" at bounding box center [212, 111] width 250 height 10
type input "030772005378"
click at [76, 129] on button "Save" at bounding box center [85, 134] width 19 height 10
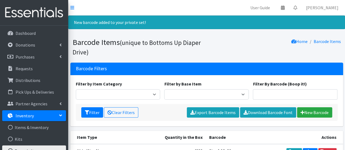
drag, startPoint x: 321, startPoint y: 121, endPoint x: 334, endPoint y: 133, distance: 17.9
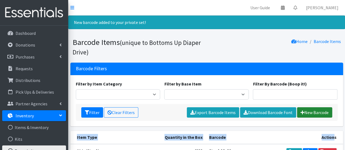
click at [316, 110] on link "New Barcode" at bounding box center [314, 112] width 35 height 10
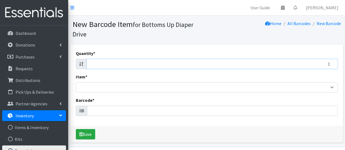
click at [332, 63] on input "1" at bounding box center [211, 64] width 251 height 10
type input "1"
type input "24"
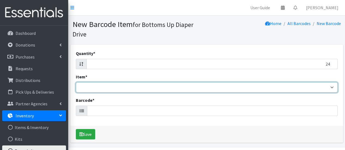
click at [331, 86] on select "Kids L/XL (60-125 lbs) Kids (Newborn) Kids (Preemie) Kids Pull-Ups Kids Pull-Up…" at bounding box center [207, 87] width 262 height 10
select select "4760"
click at [76, 82] on select "Kids L/XL (60-125 lbs) Kids (Newborn) Kids (Preemie) Kids Pull-Ups Kids Pull-Up…" at bounding box center [207, 87] width 262 height 10
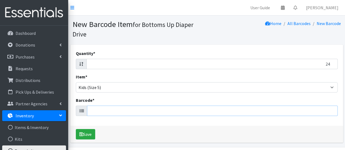
click at [269, 114] on input "Barcode *" at bounding box center [212, 111] width 250 height 10
type input "036800462199"
click at [76, 129] on button "Save" at bounding box center [85, 134] width 19 height 10
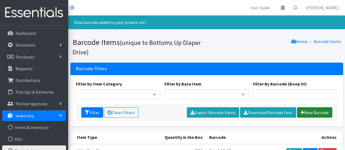
click at [318, 113] on link "New Barcode" at bounding box center [314, 112] width 35 height 10
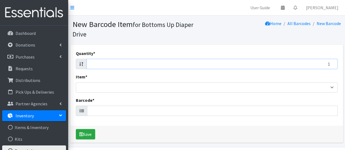
type input "1"
click at [331, 62] on input "1" at bounding box center [211, 64] width 251 height 10
type input "24"
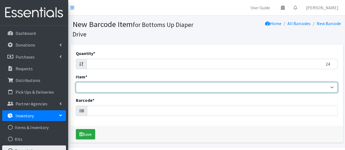
click at [330, 87] on select "Kids L/XL (60-125 lbs) Kids (Newborn) Kids (Preemie) Kids Pull-Ups Kids Pull-Up…" at bounding box center [207, 87] width 262 height 10
select select "4760"
click at [76, 82] on select "Kids L/XL (60-125 lbs) Kids (Newborn) Kids (Preemie) Kids Pull-Ups Kids Pull-Up…" at bounding box center [207, 87] width 262 height 10
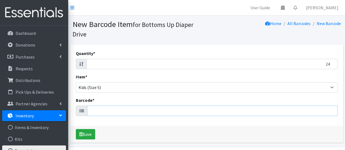
click at [325, 109] on input "Barcode *" at bounding box center [212, 111] width 250 height 10
type input "086679510163"
click at [76, 129] on button "Save" at bounding box center [85, 134] width 19 height 10
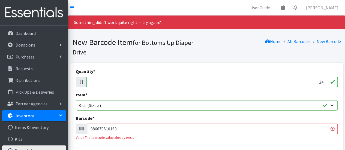
click at [327, 130] on input "086679510163" at bounding box center [212, 129] width 250 height 10
click at [310, 132] on input "086679510163" at bounding box center [212, 129] width 250 height 10
type input "0"
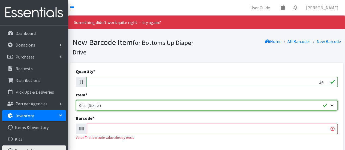
click at [320, 107] on select "Kids L/XL (60-125 lbs) Kids (Newborn) Kids (Preemie) Kids Pull-Ups Kids Pull-Up…" at bounding box center [207, 105] width 262 height 10
select select "4769"
click at [76, 100] on select "Kids L/XL (60-125 lbs) Kids (Newborn) Kids (Preemie) Kids Pull-Ups Kids Pull-Up…" at bounding box center [207, 105] width 262 height 10
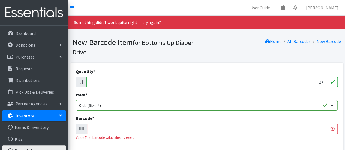
click at [331, 82] on input "24" at bounding box center [211, 82] width 251 height 10
type input "2"
type input "112"
click at [318, 127] on input "Barcode *" at bounding box center [212, 129] width 250 height 10
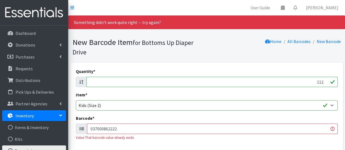
type input "037000862222"
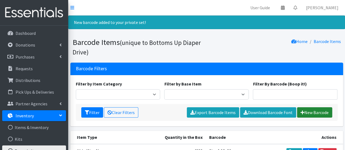
click at [319, 112] on link "New Barcode" at bounding box center [314, 112] width 35 height 10
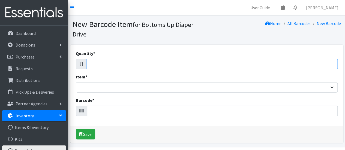
click at [332, 67] on input "Quantity *" at bounding box center [211, 64] width 251 height 10
type input "132"
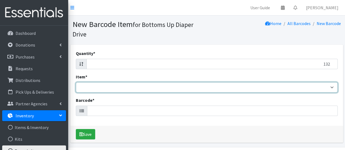
click at [330, 87] on select "Kids L/XL (60-125 lbs) Kids (Newborn) Kids (Preemie) Kids Pull-Ups Kids Pull-Up…" at bounding box center [207, 87] width 262 height 10
select select "4756"
click at [76, 82] on select "Kids L/XL (60-125 lbs) Kids (Newborn) Kids (Preemie) Kids Pull-Ups Kids Pull-Up…" at bounding box center [207, 87] width 262 height 10
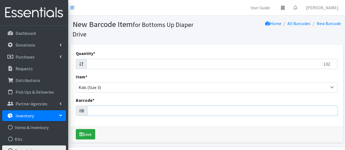
click at [281, 112] on input "Barcode *" at bounding box center [212, 111] width 250 height 10
type input "037000795117"
click at [76, 129] on button "Save" at bounding box center [85, 134] width 19 height 10
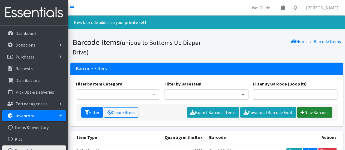
click at [313, 110] on link "New Barcode" at bounding box center [314, 112] width 35 height 10
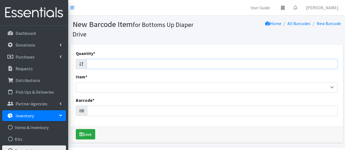
click at [326, 65] on input "Quantity *" at bounding box center [211, 64] width 251 height 10
type input "88"
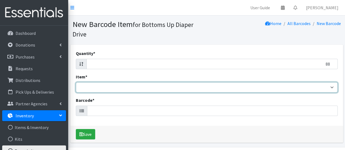
click at [331, 90] on select "Kids L/XL (60-125 lbs) Kids (Newborn) Kids (Preemie) Kids Pull-Ups Kids Pull-Up…" at bounding box center [207, 87] width 262 height 10
select select "4753"
click at [76, 82] on select "Kids L/XL (60-125 lbs) Kids (Newborn) Kids (Preemie) Kids Pull-Ups Kids Pull-Up…" at bounding box center [207, 87] width 262 height 10
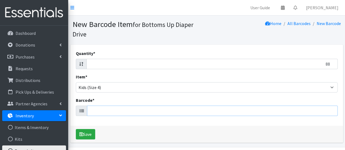
click at [199, 109] on input "Barcode *" at bounding box center [212, 111] width 250 height 10
type input "037000859352"
click at [76, 129] on button "Save" at bounding box center [85, 134] width 19 height 10
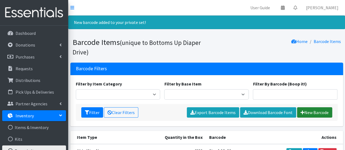
click at [312, 111] on link "New Barcode" at bounding box center [314, 112] width 35 height 10
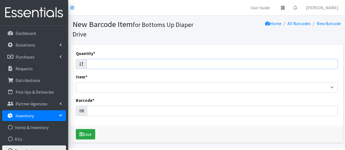
click at [326, 63] on input "Quantity *" at bounding box center [211, 64] width 251 height 10
type input "27"
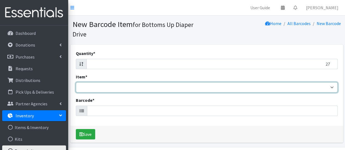
click at [330, 89] on select "Kids L/XL (60-125 lbs) Kids (Newborn) Kids (Preemie) Kids Pull-Ups Kids Pull-Up…" at bounding box center [207, 87] width 262 height 10
select select "4760"
click at [76, 82] on select "Kids L/XL (60-125 lbs) Kids (Newborn) Kids (Preemie) Kids Pull-Ups Kids Pull-Up…" at bounding box center [207, 87] width 262 height 10
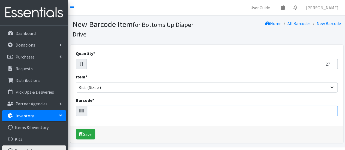
click at [255, 114] on input "Barcode *" at bounding box center [212, 111] width 250 height 10
type input "681131106436"
click at [76, 129] on button "Save" at bounding box center [85, 134] width 19 height 10
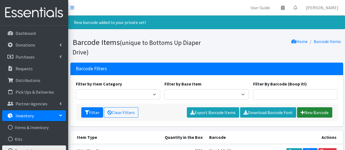
click at [325, 114] on link "New Barcode" at bounding box center [314, 112] width 35 height 10
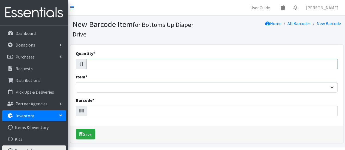
click at [246, 66] on input "Quantity *" at bounding box center [211, 64] width 251 height 10
type input "82"
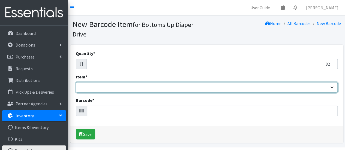
click at [329, 85] on select "Kids L/XL (60-125 lbs) Kids (Newborn) Kids (Preemie) Kids Pull-Ups Kids Pull-Up…" at bounding box center [207, 87] width 262 height 10
select select "4758"
click at [76, 82] on select "Kids L/XL (60-125 lbs) Kids (Newborn) Kids (Preemie) Kids Pull-Ups Kids Pull-Up…" at bounding box center [207, 87] width 262 height 10
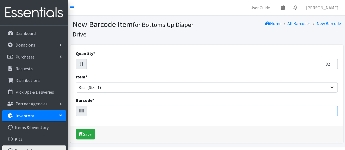
click at [252, 110] on input "Barcode *" at bounding box center [212, 111] width 250 height 10
type input "037000596066"
click at [76, 129] on button "Save" at bounding box center [85, 134] width 19 height 10
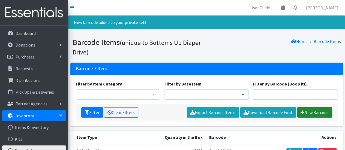
click at [314, 109] on link "New Barcode" at bounding box center [314, 112] width 35 height 10
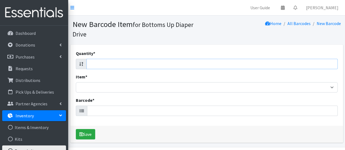
click at [335, 64] on input "Quantity *" at bounding box center [211, 64] width 251 height 10
type input "112"
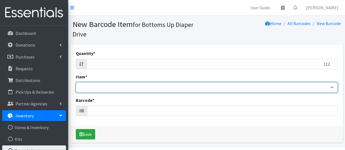
click at [330, 86] on select "Kids L/XL (60-125 lbs) Kids (Newborn) Kids (Preemie) Kids Pull-Ups Kids Pull-Up…" at bounding box center [207, 87] width 262 height 10
select select "4770"
click at [76, 82] on select "Kids L/XL (60-125 lbs) Kids (Newborn) Kids (Preemie) Kids Pull-Ups Kids Pull-Up…" at bounding box center [207, 87] width 262 height 10
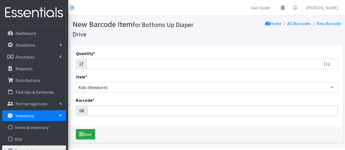
click at [271, 110] on input "Barcode *" at bounding box center [212, 111] width 250 height 10
type input "036000540208"
click at [76, 129] on button "Save" at bounding box center [85, 134] width 19 height 10
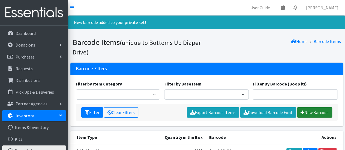
click at [317, 110] on link "New Barcode" at bounding box center [314, 112] width 35 height 10
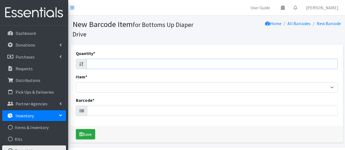
click at [326, 60] on input "Quantity *" at bounding box center [211, 64] width 251 height 10
type input "78"
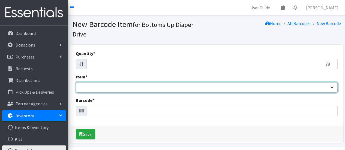
click at [331, 88] on select "Kids L/XL (60-125 lbs) Kids (Newborn) Kids (Preemie) Kids Pull-Ups Kids Pull-Up…" at bounding box center [207, 87] width 262 height 10
select select "4758"
click at [76, 82] on select "Kids L/XL (60-125 lbs) Kids (Newborn) Kids (Preemie) Kids Pull-Ups Kids Pull-Up…" at bounding box center [207, 87] width 262 height 10
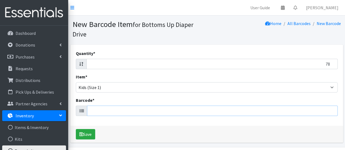
click at [253, 110] on input "Barcode *" at bounding box center [212, 111] width 250 height 10
type input "810094552756"
click at [76, 129] on button "Save" at bounding box center [85, 134] width 19 height 10
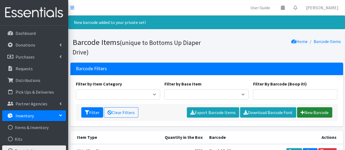
click at [311, 111] on link "New Barcode" at bounding box center [314, 112] width 35 height 10
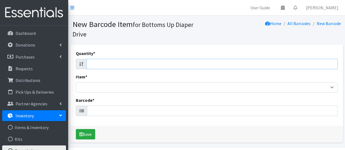
click at [323, 66] on input "Quantity *" at bounding box center [211, 64] width 251 height 10
type input "176"
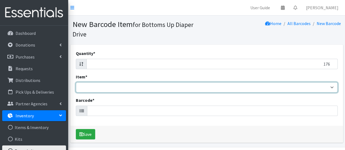
click at [332, 87] on select "Kids L/XL (60-125 lbs) Kids (Newborn) Kids (Preemie) Kids Pull-Ups Kids Pull-Up…" at bounding box center [207, 87] width 262 height 10
select select "4758"
click at [76, 82] on select "Kids L/XL (60-125 lbs) Kids (Newborn) Kids (Preemie) Kids Pull-Ups Kids Pull-Up…" at bounding box center [207, 87] width 262 height 10
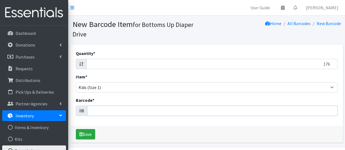
click at [228, 114] on input "Barcode *" at bounding box center [212, 111] width 250 height 10
type input "193968107154"
click at [76, 129] on button "Save" at bounding box center [85, 134] width 19 height 10
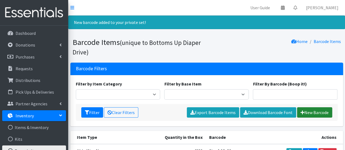
click at [319, 113] on link "New Barcode" at bounding box center [314, 112] width 35 height 10
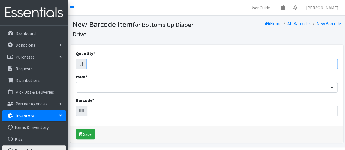
click at [222, 63] on input "Quantity *" at bounding box center [211, 64] width 251 height 10
type input "112"
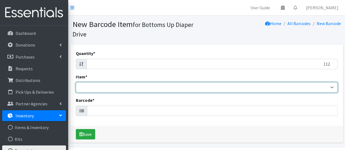
click at [213, 89] on select "Kids L/XL (60-125 lbs) Kids (Newborn) Kids (Preemie) Kids Pull-Ups Kids Pull-Up…" at bounding box center [207, 87] width 262 height 10
select select "4770"
click at [76, 82] on select "Kids L/XL (60-125 lbs) Kids (Newborn) Kids (Preemie) Kids Pull-Ups Kids Pull-Up…" at bounding box center [207, 87] width 262 height 10
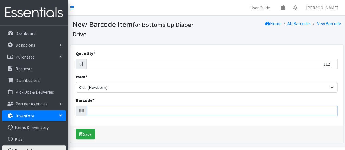
click at [135, 113] on input "Barcode *" at bounding box center [212, 111] width 250 height 10
type input "036000540208"
click at [76, 129] on button "Save" at bounding box center [85, 134] width 19 height 10
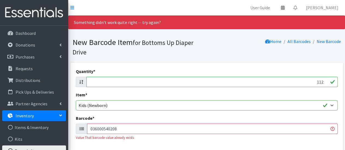
click at [130, 131] on input "036000540208" at bounding box center [212, 129] width 250 height 10
type input "0"
click at [324, 84] on input "111" at bounding box center [211, 82] width 251 height 10
type input "1"
type input "136"
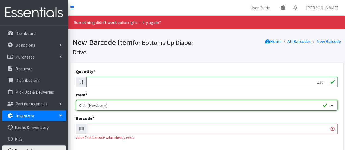
click at [323, 107] on select "Kids L/XL (60-125 lbs) Kids (Newborn) Kids (Preemie) Kids Pull-Ups Kids Pull-Up…" at bounding box center [207, 105] width 262 height 10
select select "4756"
click at [76, 100] on select "Kids L/XL (60-125 lbs) Kids (Newborn) Kids (Preemie) Kids Pull-Ups Kids Pull-Up…" at bounding box center [207, 105] width 262 height 10
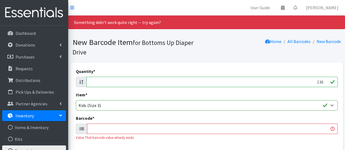
click at [227, 129] on input "Barcode *" at bounding box center [212, 129] width 250 height 10
type input "036000497564"
click at [227, 129] on input "036000497564" at bounding box center [212, 129] width 250 height 10
type input "0"
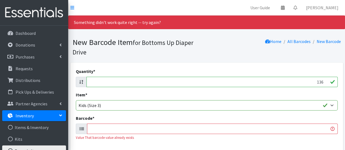
drag, startPoint x: 0, startPoint y: 0, endPoint x: 324, endPoint y: 81, distance: 334.3
click at [324, 81] on div "Quantity * 136 Item * Kids L/XL (60-125 lbs) Kids (Newborn) Kids (Preemie) Kids…" at bounding box center [206, 106] width 273 height 87
click at [324, 81] on input "137" at bounding box center [211, 82] width 251 height 10
type input "1"
type input "82"
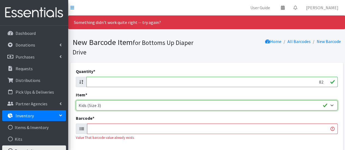
click at [325, 106] on select "Kids L/XL (60-125 lbs) Kids (Newborn) Kids (Preemie) Kids Pull-Ups Kids Pull-Up…" at bounding box center [207, 105] width 262 height 10
select select "4753"
click at [76, 100] on select "Kids L/XL (60-125 lbs) Kids (Newborn) Kids (Preemie) Kids Pull-Ups Kids Pull-Up…" at bounding box center [207, 105] width 262 height 10
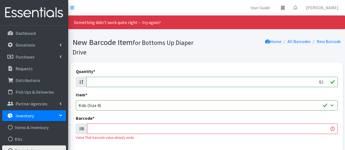
click at [168, 129] on input "Barcode *" at bounding box center [212, 129] width 250 height 10
type input "4061462086458"
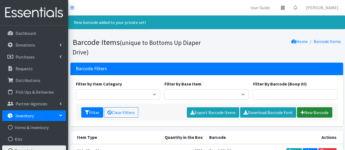
click at [319, 110] on link "New Barcode" at bounding box center [314, 112] width 35 height 10
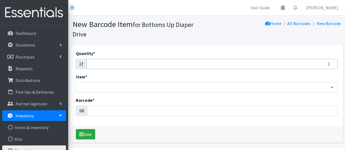
type input "1"
click at [331, 63] on input "1" at bounding box center [211, 64] width 251 height 10
type input "92"
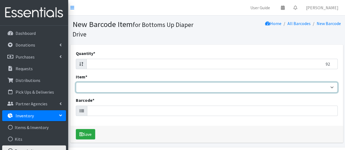
click at [331, 87] on select "Kids L/XL (60-125 lbs) Kids (Newborn) Kids (Preemie) Kids Pull-Ups Kids Pull-Up…" at bounding box center [207, 87] width 262 height 10
select select "4753"
click at [76, 82] on select "Kids L/XL (60-125 lbs) Kids (Newborn) Kids (Preemie) Kids Pull-Ups Kids Pull-Up…" at bounding box center [207, 87] width 262 height 10
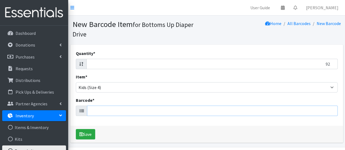
click at [238, 110] on input "Barcode *" at bounding box center [212, 111] width 250 height 10
type input "037000862246"
click at [76, 129] on button "Save" at bounding box center [85, 134] width 19 height 10
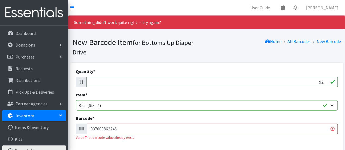
click at [131, 132] on input "037000862246" at bounding box center [212, 129] width 250 height 10
type input "0"
click at [131, 132] on input "Barcode *" at bounding box center [212, 129] width 250 height 10
click at [331, 84] on input "92" at bounding box center [211, 82] width 251 height 10
type input "9"
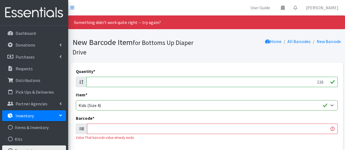
type input "116"
click at [302, 130] on input "Barcode *" at bounding box center [212, 129] width 250 height 10
type input "041260021183"
click at [302, 130] on input "041260021183" at bounding box center [212, 129] width 250 height 10
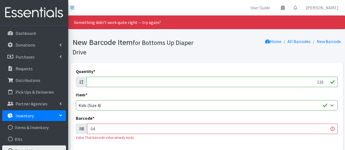
type input "0"
click at [323, 81] on input "116" at bounding box center [211, 82] width 251 height 10
type input "1"
drag, startPoint x: 323, startPoint y: 81, endPoint x: 318, endPoint y: 111, distance: 29.5
click at [318, 111] on div "Quantity * 88 Item * Kids L/XL (60-125 lbs) Kids (Newborn) Kids (Preemie) Kids …" at bounding box center [206, 106] width 273 height 87
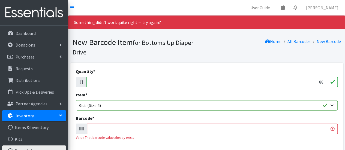
type input "88"
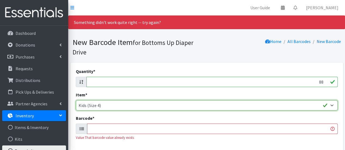
click at [315, 105] on select "Kids L/XL (60-125 lbs) Kids (Newborn) Kids (Preemie) Kids Pull-Ups Kids Pull-Up…" at bounding box center [207, 105] width 262 height 10
select select "4756"
click at [76, 100] on select "Kids L/XL (60-125 lbs) Kids (Newborn) Kids (Preemie) Kids Pull-Ups Kids Pull-Up…" at bounding box center [207, 105] width 262 height 10
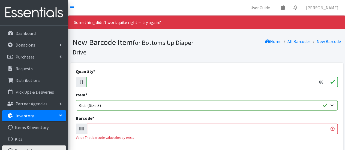
click at [265, 131] on input "Barcode *" at bounding box center [212, 129] width 250 height 10
type input "036000546477"
click at [157, 129] on input "036000546477" at bounding box center [212, 129] width 250 height 10
type input "0"
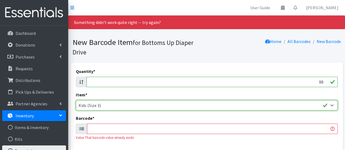
click at [137, 102] on select "Kids L/XL (60-125 lbs) Kids (Newborn) Kids (Preemie) Kids Pull-Ups Kids Pull-Up…" at bounding box center [207, 105] width 262 height 10
click at [136, 104] on select "Kids L/XL (60-125 lbs) Kids (Newborn) Kids (Preemie) Kids Pull-Ups Kids Pull-Up…" at bounding box center [207, 105] width 262 height 10
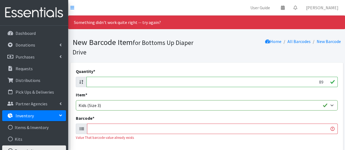
click at [323, 80] on input "89" at bounding box center [211, 82] width 251 height 10
type input "8"
type input "84"
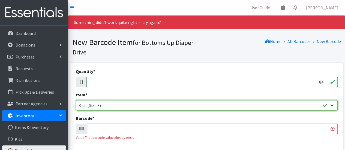
click at [309, 102] on select "Kids L/XL (60-125 lbs) Kids (Newborn) Kids (Preemie) Kids Pull-Ups Kids Pull-Up…" at bounding box center [207, 105] width 262 height 10
select select "4758"
click at [76, 100] on select "Kids L/XL (60-125 lbs) Kids (Newborn) Kids (Preemie) Kids Pull-Ups Kids Pull-Up…" at bounding box center [207, 105] width 262 height 10
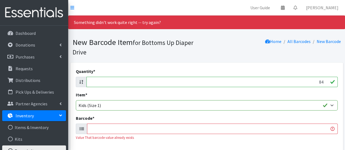
click at [206, 126] on input "Barcode *" at bounding box center [212, 129] width 250 height 10
type input "036000546422"
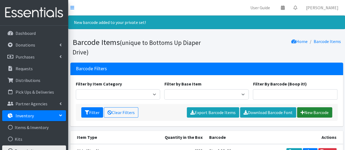
click at [311, 110] on link "New Barcode" at bounding box center [314, 112] width 35 height 10
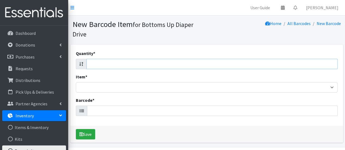
click at [316, 66] on input "Quantity *" at bounding box center [211, 64] width 251 height 10
type input "100"
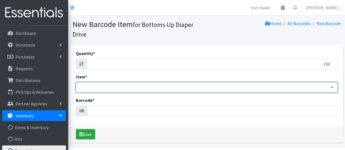
click at [321, 87] on select "Kids L/XL (60-125 lbs) Kids (Newborn) Kids (Preemie) Kids Pull-Ups Kids Pull-Up…" at bounding box center [207, 87] width 262 height 10
select select "4756"
click at [76, 82] on select "Kids L/XL (60-125 lbs) Kids (Newborn) Kids (Preemie) Kids Pull-Ups Kids Pull-Up…" at bounding box center [207, 87] width 262 height 10
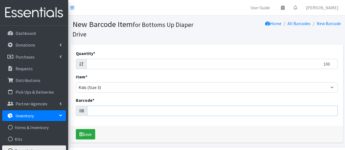
click at [205, 113] on input "Barcode *" at bounding box center [212, 111] width 250 height 10
type input "036000535877"
click at [76, 129] on button "Save" at bounding box center [85, 134] width 19 height 10
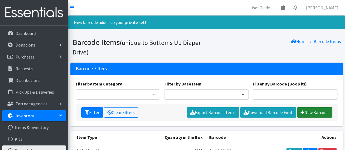
click at [312, 112] on link "New Barcode" at bounding box center [314, 112] width 35 height 10
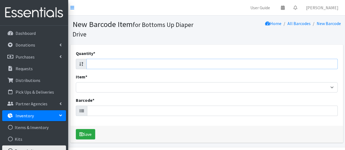
click at [273, 66] on input "Quantity *" at bounding box center [211, 64] width 251 height 10
type input "100"
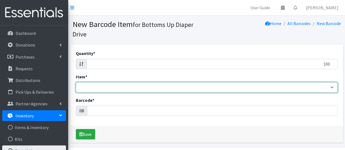
drag, startPoint x: 332, startPoint y: 86, endPoint x: 257, endPoint y: 40, distance: 88.6
click at [257, 40] on div "New Barcode Item for Bottoms Up Diaper Drive Home All Barcodes New Barcode Quan…" at bounding box center [206, 82] width 277 height 132
select select "4770"
click at [76, 82] on select "Kids L/XL (60-125 lbs) Kids (Newborn) Kids (Preemie) Kids Pull-Ups Kids Pull-Up…" at bounding box center [207, 87] width 262 height 10
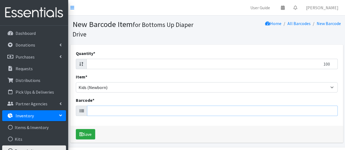
click at [164, 109] on input "Barcode *" at bounding box center [212, 111] width 250 height 10
type input "036000540208"
click at [76, 129] on button "Save" at bounding box center [85, 134] width 19 height 10
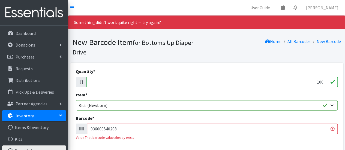
click at [126, 133] on input "036000540208" at bounding box center [212, 129] width 250 height 10
type input "0"
click at [323, 80] on input "101" at bounding box center [211, 82] width 251 height 10
type input "1"
type input "100"
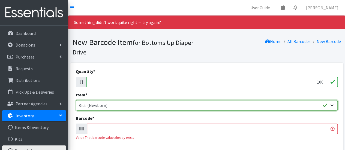
click at [256, 108] on select "Kids L/XL (60-125 lbs) Kids (Newborn) Kids (Preemie) Kids Pull-Ups Kids Pull-Up…" at bounding box center [207, 105] width 262 height 10
select select "4758"
click at [76, 100] on select "Kids L/XL (60-125 lbs) Kids (Newborn) Kids (Preemie) Kids Pull-Ups Kids Pull-Up…" at bounding box center [207, 105] width 262 height 10
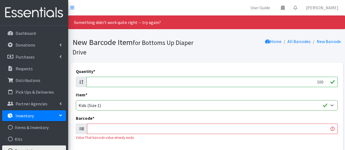
click at [192, 128] on input "Barcode *" at bounding box center [212, 129] width 250 height 10
type input "036000497380"
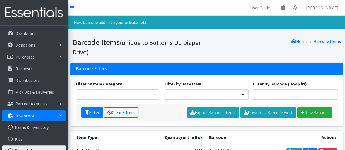
click at [226, 81] on div "Filter by Base Item Adult Briefs (Large/X-Large) Adult Briefs (Medium/Large) Ad…" at bounding box center [206, 90] width 89 height 19
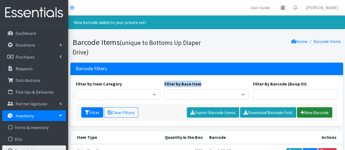
click at [312, 110] on link "New Barcode" at bounding box center [314, 112] width 35 height 10
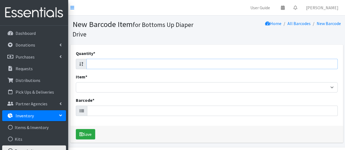
click at [260, 65] on input "Quantity *" at bounding box center [211, 64] width 251 height 10
type input "144"
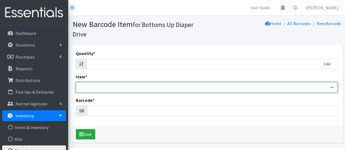
click at [332, 89] on select "Kids L/XL (60-125 lbs) Kids (Newborn) Kids (Preemie) Kids Pull-Ups Kids Pull-Up…" at bounding box center [207, 87] width 262 height 10
select select "4756"
click at [76, 82] on select "Kids L/XL (60-125 lbs) Kids (Newborn) Kids (Preemie) Kids Pull-Ups Kids Pull-Up…" at bounding box center [207, 87] width 262 height 10
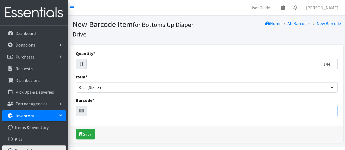
click at [201, 109] on input "Barcode *" at bounding box center [212, 111] width 250 height 10
type input "00036000540321"
click at [76, 129] on button "Save" at bounding box center [85, 134] width 19 height 10
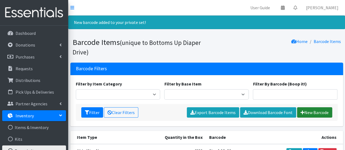
click at [310, 111] on link "New Barcode" at bounding box center [314, 112] width 35 height 10
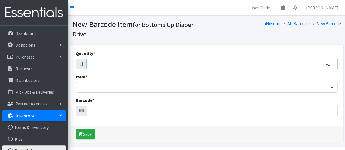
type input "-1"
click at [330, 66] on input "-1" at bounding box center [211, 64] width 251 height 10
type input "174"
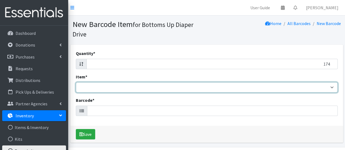
click at [328, 85] on select "Kids L/XL (60-125 lbs) Kids (Newborn) Kids (Preemie) Kids Pull-Ups Kids Pull-Up…" at bounding box center [207, 87] width 262 height 10
select select "4769"
click at [76, 82] on select "Kids L/XL (60-125 lbs) Kids (Newborn) Kids (Preemie) Kids Pull-Ups Kids Pull-Up…" at bounding box center [207, 87] width 262 height 10
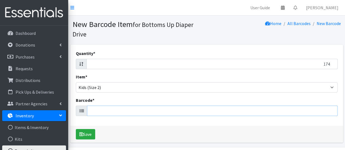
click at [227, 110] on input "Barcode *" at bounding box center [212, 111] width 250 height 10
type input "096619188727"
click at [76, 129] on button "Save" at bounding box center [85, 134] width 19 height 10
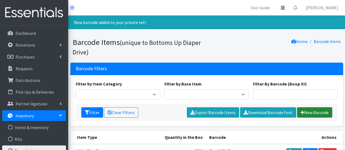
click at [310, 113] on link "New Barcode" at bounding box center [314, 112] width 35 height 10
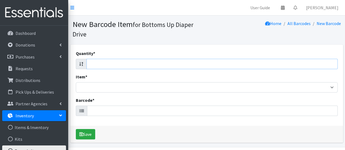
click at [289, 66] on input "Quantity *" at bounding box center [211, 64] width 251 height 10
type input "200"
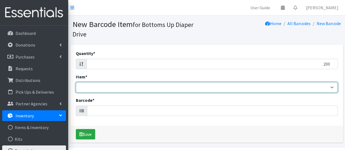
drag, startPoint x: 330, startPoint y: 87, endPoint x: 237, endPoint y: 90, distance: 93.5
click at [237, 90] on select "Kids L/XL (60-125 lbs) Kids (Newborn) Kids (Preemie) Kids Pull-Ups Kids Pull-Up…" at bounding box center [207, 87] width 262 height 10
select select "4751"
click at [76, 82] on select "Kids L/XL (60-125 lbs) Kids (Newborn) Kids (Preemie) Kids Pull-Ups Kids Pull-Up…" at bounding box center [207, 87] width 262 height 10
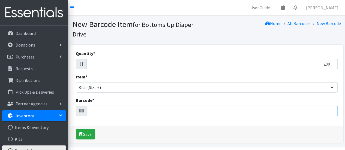
click at [198, 107] on input "Barcode *" at bounding box center [212, 111] width 250 height 10
type input "10090891952172"
click at [76, 129] on button "Save" at bounding box center [85, 134] width 19 height 10
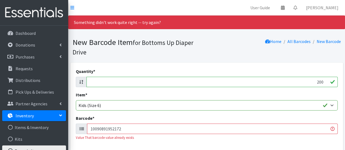
click at [156, 130] on input "10090891952172" at bounding box center [212, 129] width 250 height 10
type input "1"
click at [323, 82] on input "199" at bounding box center [211, 82] width 251 height 10
type input "1"
type input "24"
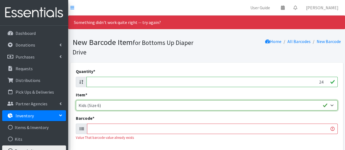
click at [317, 108] on select "Kids L/XL (60-125 lbs) Kids (Newborn) Kids (Preemie) Kids Pull-Ups Kids Pull-Up…" at bounding box center [207, 105] width 262 height 10
select select "4760"
click at [76, 100] on select "Kids L/XL (60-125 lbs) Kids (Newborn) Kids (Preemie) Kids Pull-Ups Kids Pull-Up…" at bounding box center [207, 105] width 262 height 10
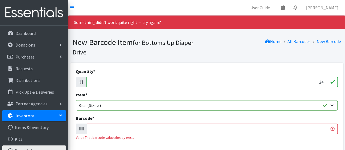
click at [250, 128] on input "Barcode *" at bounding box center [212, 129] width 250 height 10
type input "030772158227"
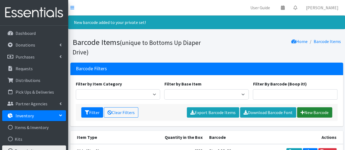
click at [311, 110] on link "New Barcode" at bounding box center [314, 112] width 35 height 10
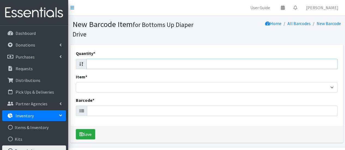
click at [299, 63] on input "Quantity *" at bounding box center [211, 64] width 251 height 10
type input "27"
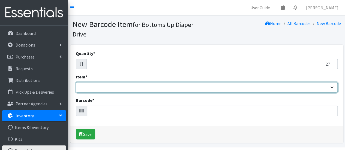
click at [332, 87] on select "Kids L/XL (60-125 lbs) Kids (Newborn) Kids (Preemie) Kids Pull-Ups Kids Pull-Up…" at bounding box center [207, 87] width 262 height 10
select select "4760"
click at [76, 82] on select "Kids L/XL (60-125 lbs) Kids (Newborn) Kids (Preemie) Kids Pull-Ups Kids Pull-Up…" at bounding box center [207, 87] width 262 height 10
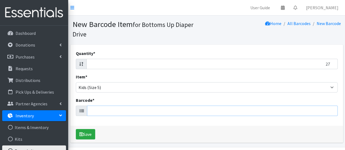
click at [242, 111] on input "Barcode *" at bounding box center [212, 111] width 250 height 10
type input "681131106436"
click at [76, 129] on button "Save" at bounding box center [85, 134] width 19 height 10
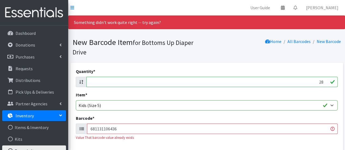
click at [326, 80] on input "28" at bounding box center [211, 82] width 251 height 10
type input "2"
type input "24"
click at [319, 131] on input "681131106436" at bounding box center [212, 129] width 250 height 10
type input "6"
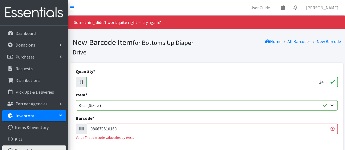
type input "086679510163"
click at [324, 83] on input "23" at bounding box center [211, 82] width 251 height 10
type input "2"
type input "-1"
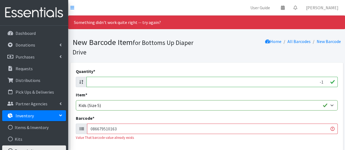
click at [324, 83] on input "-1" at bounding box center [211, 82] width 251 height 10
type input "58"
click at [282, 126] on input "086679510163" at bounding box center [212, 129] width 250 height 10
type input "086679510163036000535891"
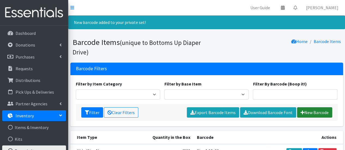
click at [314, 111] on link "New Barcode" at bounding box center [314, 112] width 35 height 10
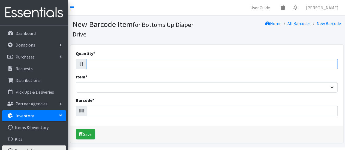
click at [299, 69] on input "Quantity *" at bounding box center [211, 64] width 251 height 10
type input "50"
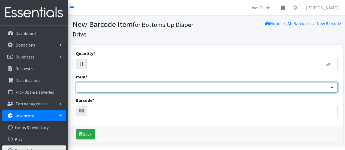
click at [332, 87] on select "Kids L/XL (60-125 lbs) Kids (Newborn) Kids (Preemie) Kids Pull-Ups Kids Pull-Up…" at bounding box center [207, 87] width 262 height 10
drag, startPoint x: 332, startPoint y: 87, endPoint x: 332, endPoint y: 73, distance: 14.2
click at [332, 73] on div "Quantity * 50 Item * Kids L/XL (60-125 lbs) Kids (Newborn) Kids (Preemie) Kids …" at bounding box center [206, 85] width 273 height 81
click at [323, 88] on select "Kids L/XL (60-125 lbs) Kids (Newborn) Kids (Preemie) Kids Pull-Ups Kids Pull-Up…" at bounding box center [207, 87] width 262 height 10
select select "4760"
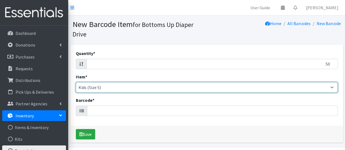
click at [76, 82] on select "Kids L/XL (60-125 lbs) Kids (Newborn) Kids (Preemie) Kids Pull-Ups Kids Pull-Up…" at bounding box center [207, 87] width 262 height 10
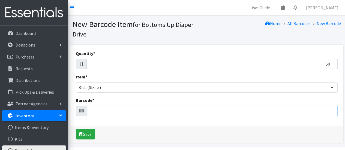
click at [201, 108] on input "Barcode *" at bounding box center [212, 111] width 250 height 10
type input "036000546538"
click at [76, 129] on button "Save" at bounding box center [85, 134] width 19 height 10
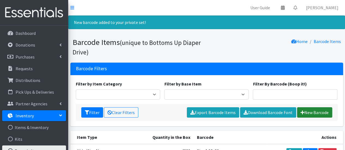
click at [313, 110] on link "New Barcode" at bounding box center [314, 112] width 35 height 10
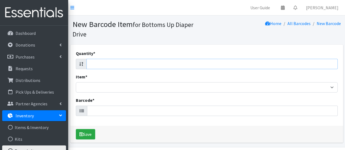
click at [316, 61] on input "Quantity *" at bounding box center [211, 64] width 251 height 10
type input "104"
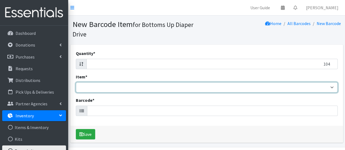
click at [332, 87] on select "Kids L/XL (60-125 lbs) Kids (Newborn) Kids (Preemie) Kids Pull-Ups Kids Pull-Up…" at bounding box center [207, 87] width 262 height 10
select select "4760"
click at [76, 82] on select "Kids L/XL (60-125 lbs) Kids (Newborn) Kids (Preemie) Kids Pull-Ups Kids Pull-Up…" at bounding box center [207, 87] width 262 height 10
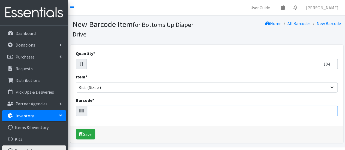
click at [247, 112] on input "Barcode *" at bounding box center [212, 111] width 250 height 10
type input "036000497540"
click at [76, 129] on button "Save" at bounding box center [85, 134] width 19 height 10
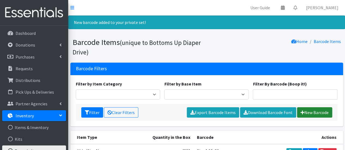
click at [311, 110] on link "New Barcode" at bounding box center [314, 112] width 35 height 10
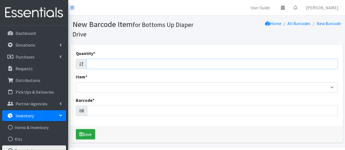
click at [311, 64] on input "Quantity *" at bounding box center [211, 64] width 251 height 10
type input "54"
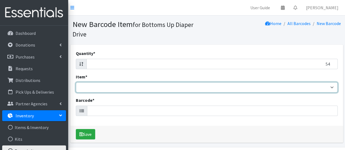
drag, startPoint x: 334, startPoint y: 85, endPoint x: 225, endPoint y: 90, distance: 108.9
click at [225, 90] on select "Kids L/XL (60-125 lbs) Kids (Newborn) Kids (Preemie) Kids Pull-Ups Kids Pull-Up…" at bounding box center [207, 87] width 262 height 10
select select "4753"
click at [76, 82] on select "Kids L/XL (60-125 lbs) Kids (Newborn) Kids (Preemie) Kids Pull-Ups Kids Pull-Up…" at bounding box center [207, 87] width 262 height 10
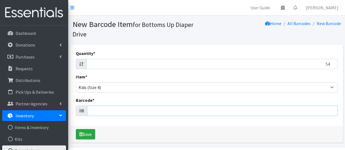
click at [147, 111] on input "Barcode *" at bounding box center [212, 111] width 250 height 10
type input "850041298658"
click at [76, 129] on button "Save" at bounding box center [85, 134] width 19 height 10
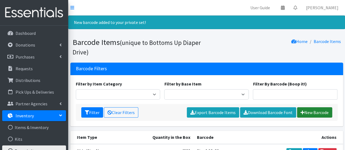
click at [312, 114] on link "New Barcode" at bounding box center [314, 112] width 35 height 10
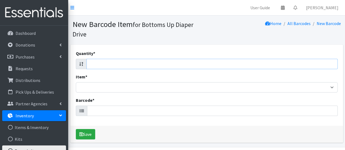
click at [257, 60] on input "Quantity *" at bounding box center [211, 64] width 251 height 10
type input "54"
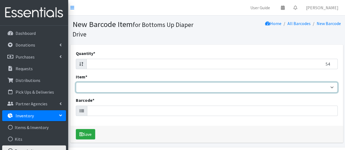
click at [290, 86] on select "Kids L/XL (60-125 lbs) Kids (Newborn) Kids (Preemie) Kids Pull-Ups Kids Pull-Up…" at bounding box center [207, 87] width 262 height 10
select select "4753"
click at [76, 82] on select "Kids L/XL (60-125 lbs) Kids (Newborn) Kids (Preemie) Kids Pull-Ups Kids Pull-Up…" at bounding box center [207, 87] width 262 height 10
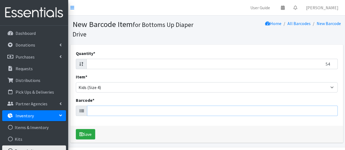
click at [132, 108] on input "Barcode *" at bounding box center [212, 111] width 250 height 10
type input "810094552848"
click at [76, 129] on button "Save" at bounding box center [85, 134] width 19 height 10
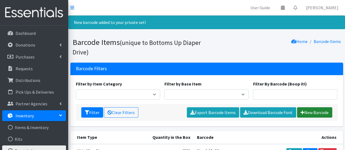
click at [308, 114] on link "New Barcode" at bounding box center [314, 112] width 35 height 10
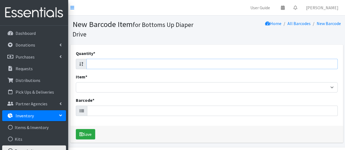
click at [308, 65] on input "Quantity *" at bounding box center [211, 64] width 251 height 10
type input "108"
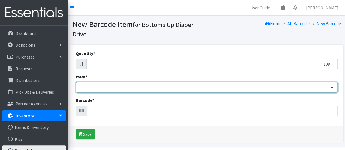
click at [326, 85] on select "Kids L/XL (60-125 lbs) Kids (Newborn) Kids (Preemie) Kids Pull-Ups Kids Pull-Up…" at bounding box center [207, 87] width 262 height 10
select select "4760"
click at [76, 82] on select "Kids L/XL (60-125 lbs) Kids (Newborn) Kids (Preemie) Kids Pull-Ups Kids Pull-Up…" at bounding box center [207, 87] width 262 height 10
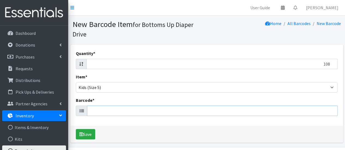
click at [266, 112] on input "Barcode *" at bounding box center [212, 111] width 250 height 10
type input "810005419048"
click at [76, 129] on button "Save" at bounding box center [85, 134] width 19 height 10
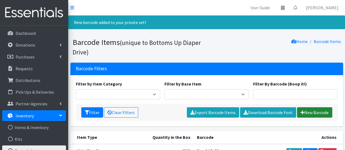
click at [313, 110] on link "New Barcode" at bounding box center [314, 112] width 35 height 10
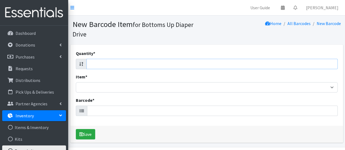
click at [220, 65] on input "Quantity *" at bounding box center [211, 64] width 251 height 10
type input "58"
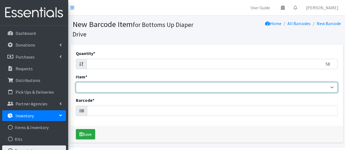
click at [332, 88] on select "Kids L/XL (60-125 lbs) Kids (Newborn) Kids (Preemie) Kids Pull-Ups Kids Pull-Up…" at bounding box center [207, 87] width 262 height 10
click at [332, 87] on select "Kids L/XL (60-125 lbs) Kids (Newborn) Kids (Preemie) Kids Pull-Ups Kids Pull-Up…" at bounding box center [207, 87] width 262 height 10
select select "4760"
click at [76, 82] on select "Kids L/XL (60-125 lbs) Kids (Newborn) Kids (Preemie) Kids Pull-Ups Kids Pull-Up…" at bounding box center [207, 87] width 262 height 10
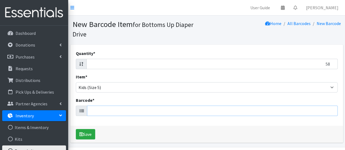
click at [223, 113] on input "Barcode *" at bounding box center [212, 111] width 250 height 10
type input "036000535891"
click at [76, 129] on button "Save" at bounding box center [85, 134] width 19 height 10
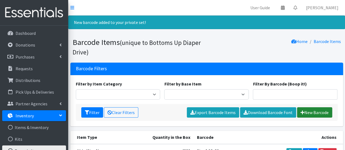
click at [311, 116] on link "New Barcode" at bounding box center [314, 112] width 35 height 10
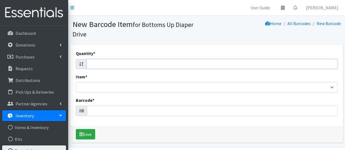
click at [287, 68] on input "Quantity *" at bounding box center [211, 64] width 251 height 10
type input "62"
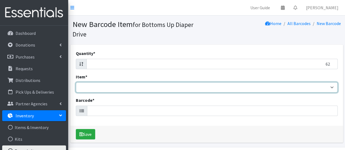
click at [312, 86] on select "Kids L/XL (60-125 lbs) Kids (Newborn) Kids (Preemie) Kids Pull-Ups Kids Pull-Up…" at bounding box center [207, 87] width 262 height 10
select select "4756"
click at [76, 82] on select "Kids L/XL (60-125 lbs) Kids (Newborn) Kids (Preemie) Kids Pull-Ups Kids Pull-Up…" at bounding box center [207, 87] width 262 height 10
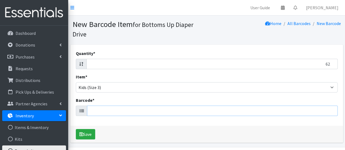
click at [242, 109] on input "Barcode *" at bounding box center [212, 111] width 250 height 10
type input "810094552800"
click at [76, 129] on button "Save" at bounding box center [85, 134] width 19 height 10
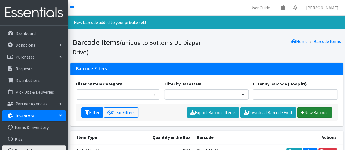
click at [313, 110] on link "New Barcode" at bounding box center [314, 112] width 35 height 10
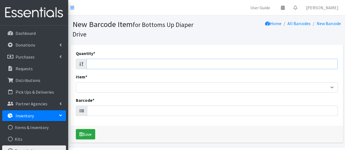
click at [297, 61] on input "Quantity *" at bounding box center [211, 64] width 251 height 10
type input "88"
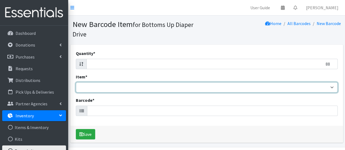
click at [331, 86] on select "Kids L/XL (60-125 lbs) Kids (Newborn) Kids (Preemie) Kids Pull-Ups Kids Pull-Up…" at bounding box center [207, 87] width 262 height 10
select select "4756"
click at [76, 82] on select "Kids L/XL (60-125 lbs) Kids (Newborn) Kids (Preemie) Kids Pull-Ups Kids Pull-Up…" at bounding box center [207, 87] width 262 height 10
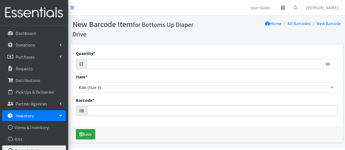
click at [236, 115] on input "Barcode *" at bounding box center [212, 111] width 250 height 10
type input "036000546477"
click at [76, 129] on button "Save" at bounding box center [85, 134] width 19 height 10
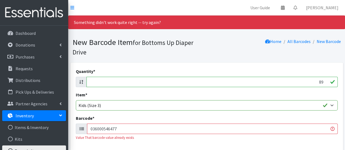
click at [323, 81] on input "89" at bounding box center [211, 82] width 251 height 10
type input "8"
type input "78"
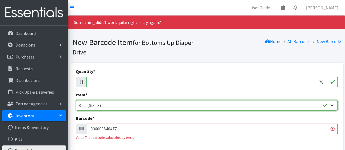
click at [311, 109] on select "Kids L/XL (60-125 lbs) Kids (Newborn) Kids (Preemie) Kids Pull-Ups Kids Pull-Up…" at bounding box center [207, 105] width 262 height 10
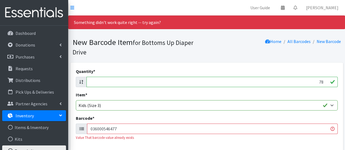
click at [305, 125] on input "036000546477" at bounding box center [212, 129] width 250 height 10
type input "036000546477037000714835"
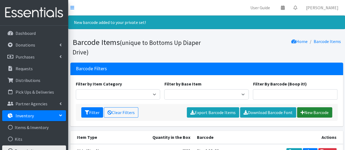
click at [307, 115] on link "New Barcode" at bounding box center [314, 112] width 35 height 10
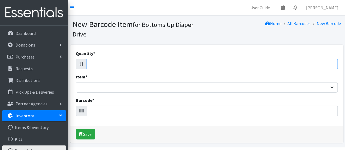
click at [236, 68] on input "Quantity *" at bounding box center [211, 64] width 251 height 10
type input "66"
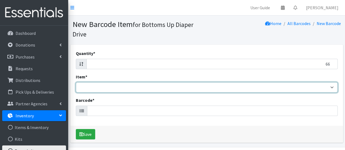
drag, startPoint x: 329, startPoint y: 87, endPoint x: 163, endPoint y: 88, distance: 165.7
click at [163, 88] on select "Kids L/XL (60-125 lbs) Kids (Newborn) Kids (Preemie) Kids Pull-Ups Kids Pull-Up…" at bounding box center [207, 87] width 262 height 10
select select "4756"
click at [76, 82] on select "Kids L/XL (60-125 lbs) Kids (Newborn) Kids (Preemie) Kids Pull-Ups Kids Pull-Up…" at bounding box center [207, 87] width 262 height 10
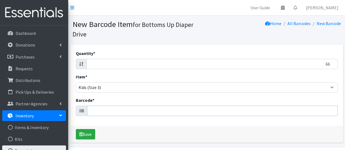
click at [118, 113] on input "Barcode *" at bounding box center [212, 111] width 250 height 10
type input "086679510323"
click at [76, 129] on button "Save" at bounding box center [85, 134] width 19 height 10
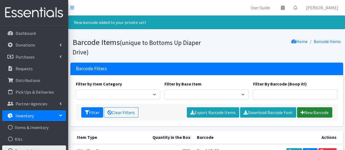
click at [309, 109] on link "New Barcode" at bounding box center [314, 112] width 35 height 10
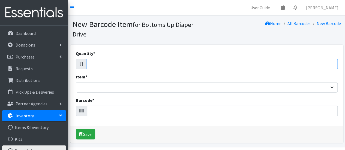
click at [308, 66] on input "Quantity *" at bounding box center [211, 64] width 251 height 10
type input "52"
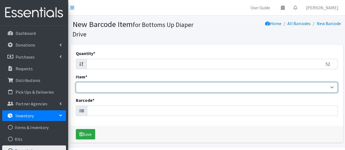
click at [328, 84] on select "Kids L/XL (60-125 lbs) Kids (Newborn) Kids (Preemie) Kids Pull-Ups Kids Pull-Up…" at bounding box center [207, 87] width 262 height 10
select select "4756"
click at [76, 82] on select "Kids L/XL (60-125 lbs) Kids (Newborn) Kids (Preemie) Kids Pull-Ups Kids Pull-Up…" at bounding box center [207, 87] width 262 height 10
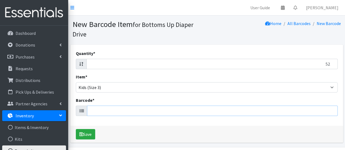
click at [207, 109] on input "Barcode *" at bounding box center [212, 111] width 250 height 10
type input "810094553135"
click at [76, 129] on button "Save" at bounding box center [85, 134] width 19 height 10
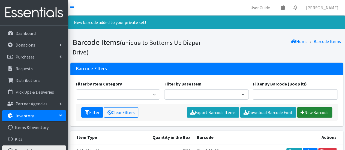
click at [307, 113] on link "New Barcode" at bounding box center [314, 112] width 35 height 10
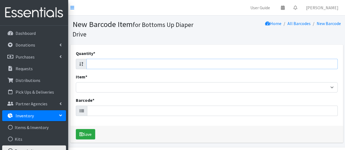
click at [233, 66] on input "Quantity *" at bounding box center [211, 64] width 251 height 10
type input "58"
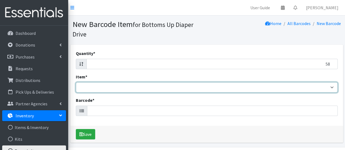
click at [273, 88] on select "Kids L/XL (60-125 lbs) Kids (Newborn) Kids (Preemie) Kids Pull-Ups Kids Pull-Up…" at bounding box center [207, 87] width 262 height 10
select select "4756"
click at [76, 82] on select "Kids L/XL (60-125 lbs) Kids (Newborn) Kids (Preemie) Kids Pull-Ups Kids Pull-Up…" at bounding box center [207, 87] width 262 height 10
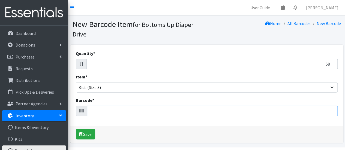
click at [172, 109] on input "Barcode *" at bounding box center [212, 111] width 250 height 10
type input "850030017222"
click at [76, 129] on button "Save" at bounding box center [85, 134] width 19 height 10
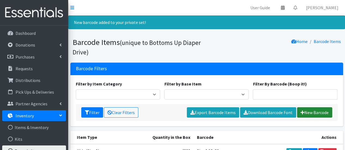
click at [313, 111] on link "New Barcode" at bounding box center [314, 112] width 35 height 10
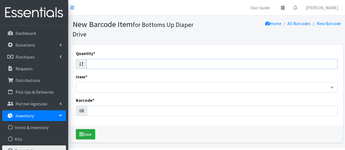
click at [311, 64] on input "Quantity *" at bounding box center [211, 64] width 251 height 10
type input "64"
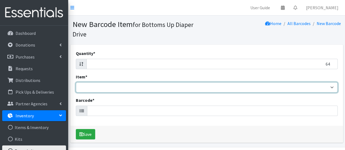
click at [323, 88] on select "Kids L/XL (60-125 lbs) Kids (Newborn) Kids (Preemie) Kids Pull-Ups Kids Pull-Up…" at bounding box center [207, 87] width 262 height 10
select select "4756"
click at [76, 82] on select "Kids L/XL (60-125 lbs) Kids (Newborn) Kids (Preemie) Kids Pull-Ups Kids Pull-Up…" at bounding box center [207, 87] width 262 height 10
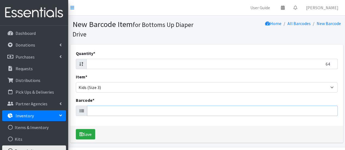
click at [151, 110] on input "Barcode *" at bounding box center [212, 111] width 250 height 10
click at [151, 110] on input "850058744179" at bounding box center [212, 111] width 250 height 10
type input "850058744179"
click at [87, 136] on button "Save" at bounding box center [85, 134] width 19 height 10
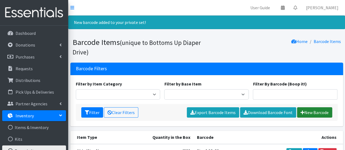
click at [313, 111] on link "New Barcode" at bounding box center [314, 112] width 35 height 10
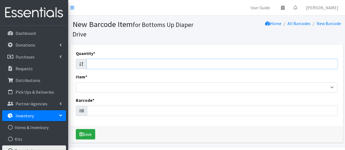
click at [329, 61] on input "Quantity *" at bounding box center [211, 64] width 251 height 10
type input "76"
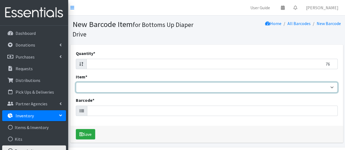
click at [329, 87] on select "Kids L/XL (60-125 lbs) Kids (Newborn) Kids (Preemie) Kids Pull-Ups Kids Pull-Up…" at bounding box center [207, 87] width 262 height 10
select select "4756"
click at [76, 82] on select "Kids L/XL (60-125 lbs) Kids (Newborn) Kids (Preemie) Kids Pull-Ups Kids Pull-Up…" at bounding box center [207, 87] width 262 height 10
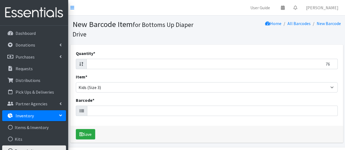
click at [241, 116] on div "Quantity * 76 Item * Kids L/XL (60-125 lbs) Kids (Newborn) Kids (Preemie) Kids …" at bounding box center [206, 85] width 273 height 81
click at [241, 114] on input "Barcode *" at bounding box center [212, 111] width 250 height 10
type input "036000535877"
click at [76, 129] on button "Save" at bounding box center [85, 134] width 19 height 10
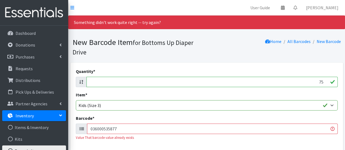
click at [324, 82] on input "75" at bounding box center [211, 82] width 251 height 10
type input "7"
type input "100"
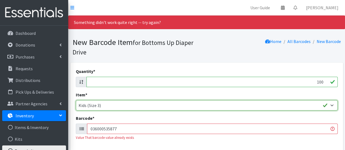
click at [320, 106] on select "Kids L/XL (60-125 lbs) Kids (Newborn) Kids (Preemie) Kids Pull-Ups Kids Pull-Up…" at bounding box center [207, 105] width 262 height 10
select select "15432"
click at [76, 100] on select "Kids L/XL (60-125 lbs) Kids (Newborn) Kids (Preemie) Kids Pull-Ups Kids Pull-Up…" at bounding box center [207, 105] width 262 height 10
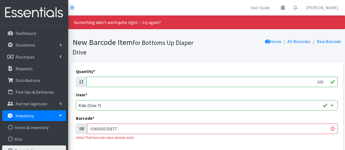
click at [159, 127] on input "036000535877" at bounding box center [212, 129] width 250 height 10
type input "036000535877036000546187"
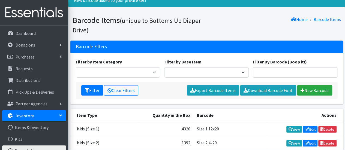
scroll to position [15, 0]
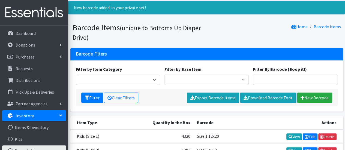
drag, startPoint x: 317, startPoint y: 96, endPoint x: 296, endPoint y: 103, distance: 22.0
click at [296, 103] on div "Filter Clear Filters Export Barcode Items Download Barcode Font New Barcode" at bounding box center [207, 97] width 262 height 17
drag, startPoint x: 307, startPoint y: 96, endPoint x: 311, endPoint y: 100, distance: 5.8
drag, startPoint x: 311, startPoint y: 100, endPoint x: 331, endPoint y: 86, distance: 23.7
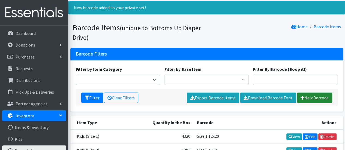
drag, startPoint x: 331, startPoint y: 86, endPoint x: 313, endPoint y: 97, distance: 20.3
drag, startPoint x: 313, startPoint y: 97, endPoint x: 324, endPoint y: 83, distance: 17.9
click at [324, 83] on input "Filter By Barcode (Boop it!)" at bounding box center [295, 80] width 84 height 10
click at [313, 96] on link "New Barcode" at bounding box center [314, 98] width 35 height 10
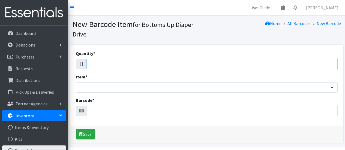
click at [308, 63] on input "Quantity *" at bounding box center [211, 64] width 251 height 10
type input "66"
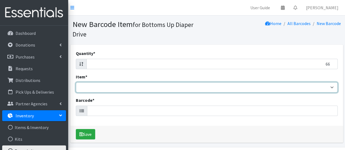
click at [314, 84] on select "Kids L/XL (60-125 lbs) Kids (Newborn) Kids (Preemie) Kids Pull-Ups Kids Pull-Up…" at bounding box center [207, 87] width 262 height 10
select select "4753"
click at [76, 82] on select "Kids L/XL (60-125 lbs) Kids (Newborn) Kids (Preemie) Kids Pull-Ups Kids Pull-Up…" at bounding box center [207, 87] width 262 height 10
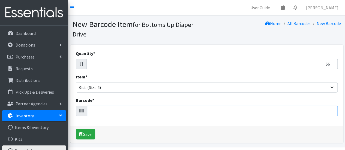
click at [229, 113] on input "Barcode *" at bounding box center [212, 111] width 250 height 10
type input "00036000535884"
click at [76, 129] on button "Save" at bounding box center [85, 134] width 19 height 10
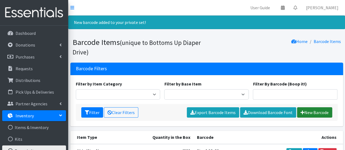
click at [322, 113] on link "New Barcode" at bounding box center [314, 112] width 35 height 10
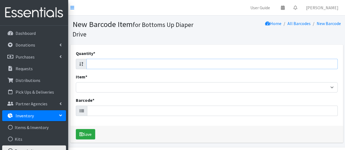
click at [147, 63] on input "Quantity *" at bounding box center [211, 64] width 251 height 10
type input "148"
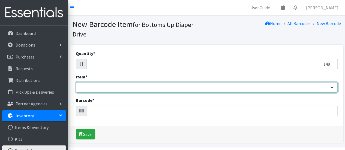
click at [136, 88] on select "Kids L/XL (60-125 lbs) Kids (Newborn) Kids (Preemie) Kids Pull-Ups Kids Pull-Up…" at bounding box center [207, 87] width 262 height 10
select select "4753"
click at [76, 82] on select "Kids L/XL (60-125 lbs) Kids (Newborn) Kids (Preemie) Kids Pull-Ups Kids Pull-Up…" at bounding box center [207, 87] width 262 height 10
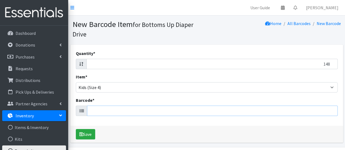
click at [121, 112] on input "Barcode *" at bounding box center [212, 111] width 250 height 10
type input "10030772201098"
click at [76, 129] on button "Save" at bounding box center [85, 134] width 19 height 10
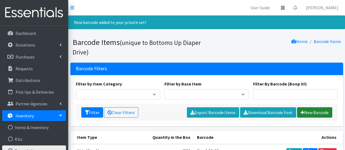
click at [324, 108] on link "New Barcode" at bounding box center [314, 112] width 35 height 10
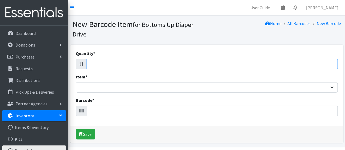
click at [301, 63] on input "Quantity *" at bounding box center [211, 64] width 251 height 10
type input "58"
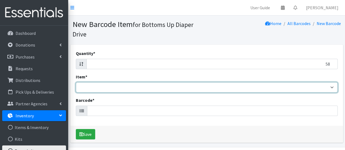
click at [300, 86] on select "Kids L/XL (60-125 lbs) Kids (Newborn) Kids (Preemie) Kids Pull-Ups Kids Pull-Up…" at bounding box center [207, 87] width 262 height 10
select select "4753"
click at [76, 82] on select "Kids L/XL (60-125 lbs) Kids (Newborn) Kids (Preemie) Kids Pull-Ups Kids Pull-Up…" at bounding box center [207, 87] width 262 height 10
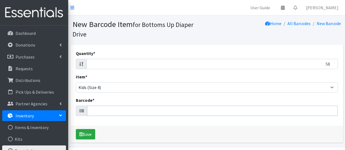
click at [259, 111] on input "Barcode *" at bounding box center [212, 111] width 250 height 10
type input "840191603006"
click at [76, 129] on button "Save" at bounding box center [85, 134] width 19 height 10
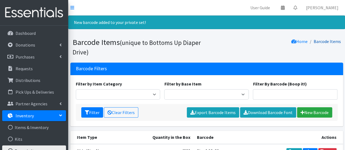
click at [320, 43] on link "Barcode Items" at bounding box center [326, 41] width 27 height 5
drag, startPoint x: 316, startPoint y: 114, endPoint x: 323, endPoint y: 104, distance: 11.5
click at [323, 104] on div "Filter Clear Filters Export Barcode Items Download Barcode Font New Barcode" at bounding box center [207, 112] width 262 height 17
click at [319, 113] on link "New Barcode" at bounding box center [314, 112] width 35 height 10
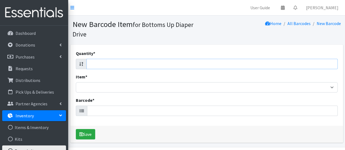
click at [301, 62] on input "Quantity *" at bounding box center [211, 64] width 251 height 10
type input "66"
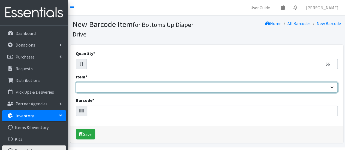
click at [294, 91] on select "Kids L/XL (60-125 lbs) Kids (Newborn) Kids (Preemie) Kids Pull-Ups Kids Pull-Up…" at bounding box center [207, 87] width 262 height 10
select select "4753"
click at [76, 82] on select "Kids L/XL (60-125 lbs) Kids (Newborn) Kids (Preemie) Kids Pull-Ups Kids Pull-Up…" at bounding box center [207, 87] width 262 height 10
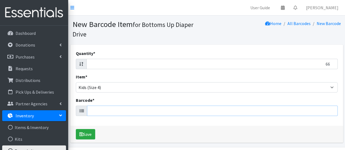
click at [237, 109] on input "Barcode *" at bounding box center [212, 111] width 250 height 10
type input "036000535884"
click at [76, 129] on button "Save" at bounding box center [85, 134] width 19 height 10
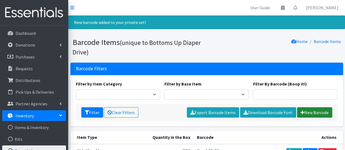
drag, startPoint x: 109, startPoint y: 1, endPoint x: 309, endPoint y: 111, distance: 228.8
click at [309, 111] on link "New Barcode" at bounding box center [314, 112] width 35 height 10
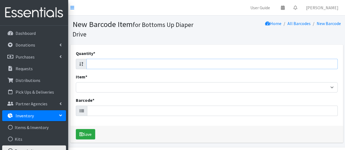
click at [288, 63] on input "Quantity *" at bounding box center [211, 64] width 251 height 10
type input "66"
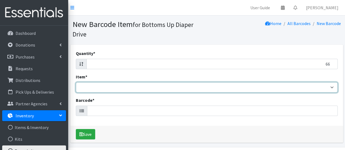
click at [285, 88] on select "Kids L/XL (60-125 lbs) Kids (Newborn) Kids (Preemie) Kids Pull-Ups Kids Pull-Up…" at bounding box center [207, 87] width 262 height 10
select select "4753"
click at [76, 82] on select "Kids L/XL (60-125 lbs) Kids (Newborn) Kids (Preemie) Kids Pull-Ups Kids Pull-Up…" at bounding box center [207, 87] width 262 height 10
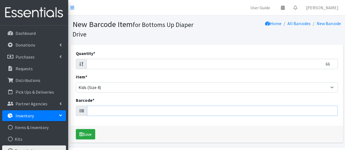
click at [192, 111] on input "Barcode *" at bounding box center [212, 111] width 250 height 10
type input "037000749684"
click at [76, 129] on button "Save" at bounding box center [85, 134] width 19 height 10
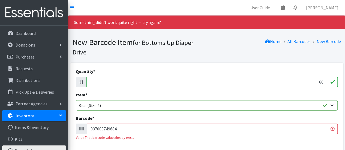
drag, startPoint x: 145, startPoint y: 130, endPoint x: 65, endPoint y: 140, distance: 80.5
click at [65, 140] on div "User Guide 0 Pick-ups remaining this week View Calendar 0 Requests 0 Partner Ag…" at bounding box center [172, 96] width 345 height 192
drag, startPoint x: 323, startPoint y: 82, endPoint x: 312, endPoint y: 82, distance: 10.4
click at [312, 82] on input "66" at bounding box center [211, 82] width 251 height 10
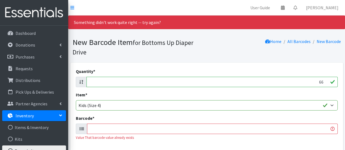
type input "6"
type input "148"
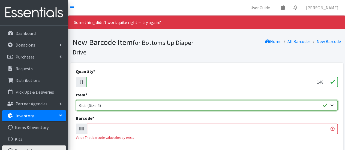
click at [307, 105] on select "Kids L/XL (60-125 lbs) Kids (Newborn) Kids (Preemie) Kids Pull-Ups Kids Pull-Up…" at bounding box center [207, 105] width 262 height 10
select select "4769"
click at [76, 100] on select "Kids L/XL (60-125 lbs) Kids (Newborn) Kids (Preemie) Kids Pull-Ups Kids Pull-Up…" at bounding box center [207, 105] width 262 height 10
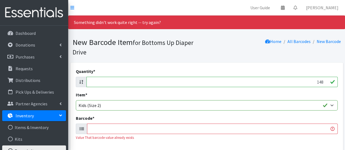
click at [169, 127] on input "Barcode *" at bounding box center [212, 129] width 250 height 10
type input "037000832058"
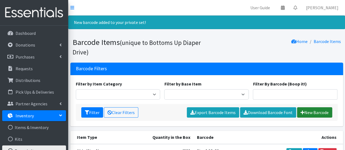
click at [307, 109] on link "New Barcode" at bounding box center [314, 112] width 35 height 10
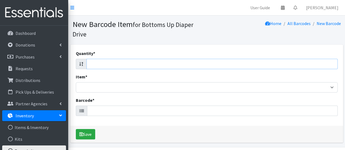
click at [254, 63] on input "Quantity *" at bounding box center [211, 64] width 251 height 10
type input "84"
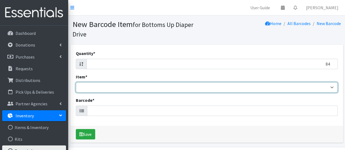
click at [243, 85] on select "Kids L/XL (60-125 lbs) Kids (Newborn) Kids (Preemie) Kids Pull-Ups Kids Pull-Up…" at bounding box center [207, 87] width 262 height 10
select select "4769"
click at [76, 82] on select "Kids L/XL (60-125 lbs) Kids (Newborn) Kids (Preemie) Kids Pull-Ups Kids Pull-Up…" at bounding box center [207, 87] width 262 height 10
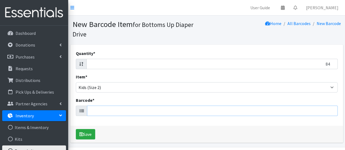
click at [122, 111] on input "Barcode *" at bounding box center [212, 111] width 250 height 10
type input "037000828792"
click at [76, 129] on button "Save" at bounding box center [85, 134] width 19 height 10
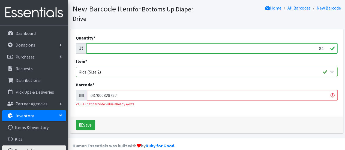
scroll to position [33, 0]
drag, startPoint x: 307, startPoint y: 95, endPoint x: 76, endPoint y: 102, distance: 231.4
click at [76, 102] on div "Barcode * 037000828792 Value That barcode value already exists" at bounding box center [207, 94] width 262 height 25
drag, startPoint x: 323, startPoint y: 48, endPoint x: 309, endPoint y: 47, distance: 14.0
click at [309, 47] on input "98" at bounding box center [211, 49] width 251 height 10
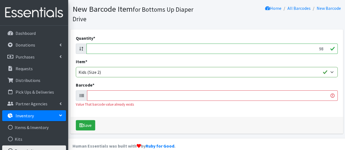
type input "9"
type input "36"
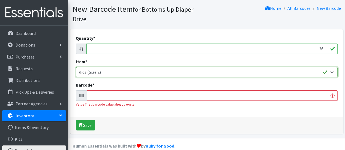
click at [331, 71] on select "Kids L/XL (60-125 lbs) Kids (Newborn) Kids (Preemie) Kids Pull-Ups Kids Pull-Up…" at bounding box center [207, 72] width 262 height 10
select select "4760"
click at [76, 67] on select "Kids L/XL (60-125 lbs) Kids (Newborn) Kids (Preemie) Kids Pull-Ups Kids Pull-Up…" at bounding box center [207, 72] width 262 height 10
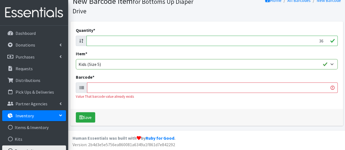
click at [308, 86] on input "Barcode *" at bounding box center [212, 88] width 250 height 10
type input "030772078488"
click at [76, 112] on button "Save" at bounding box center [85, 117] width 19 height 10
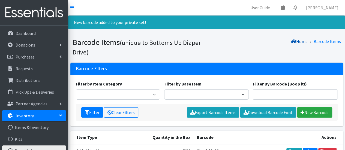
click at [295, 42] on icon at bounding box center [293, 41] width 5 height 4
